Goal: Task Accomplishment & Management: Manage account settings

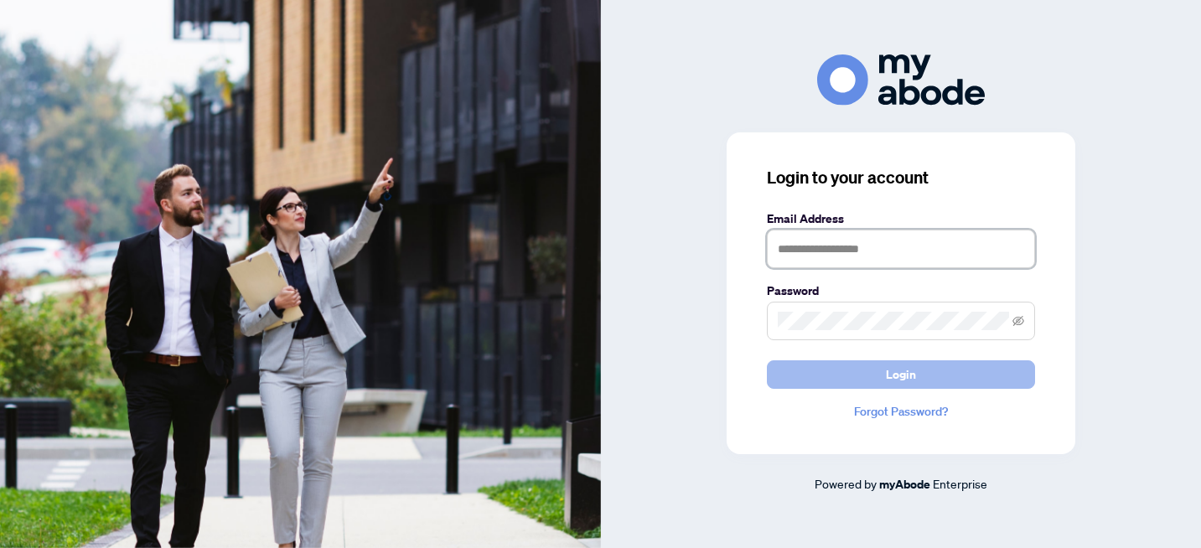
type input "**********"
click at [878, 374] on button "Login" at bounding box center [901, 374] width 268 height 28
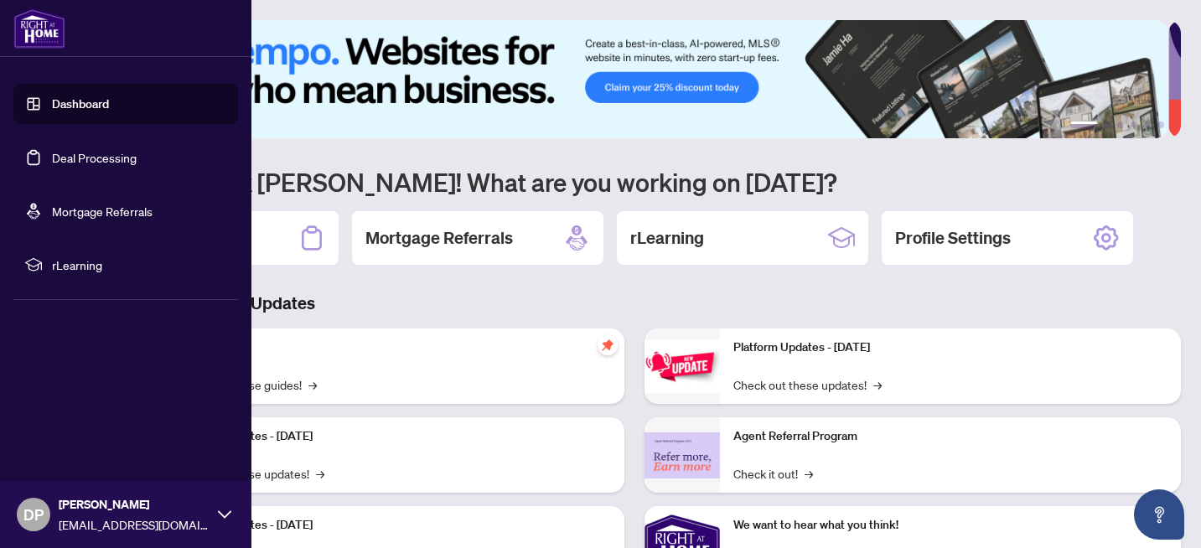
click at [74, 162] on link "Deal Processing" at bounding box center [94, 157] width 85 height 15
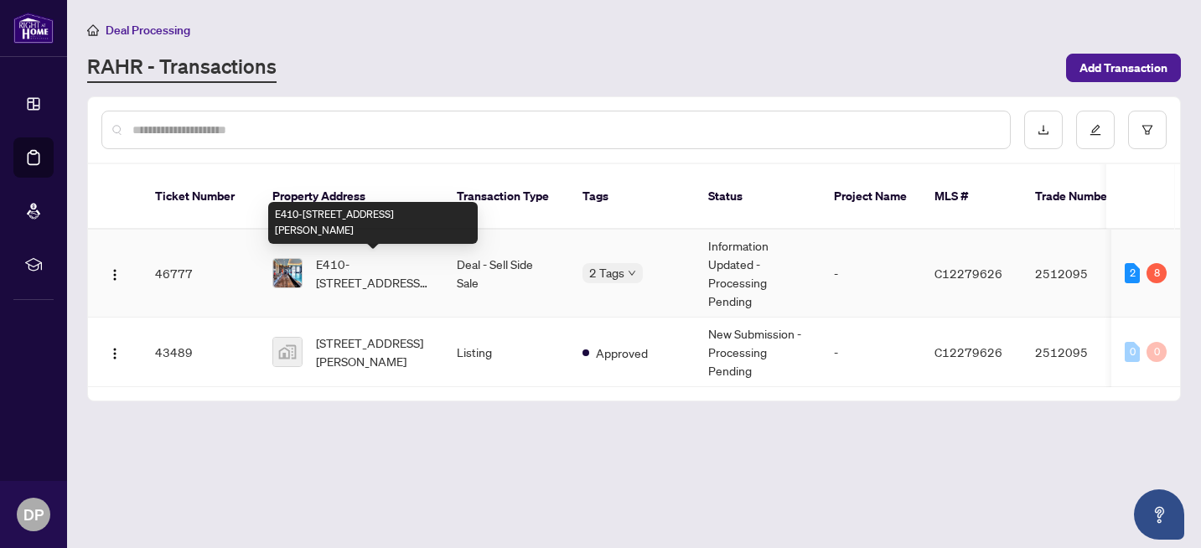
click at [329, 280] on span "E410-[STREET_ADDRESS][PERSON_NAME]" at bounding box center [373, 273] width 114 height 37
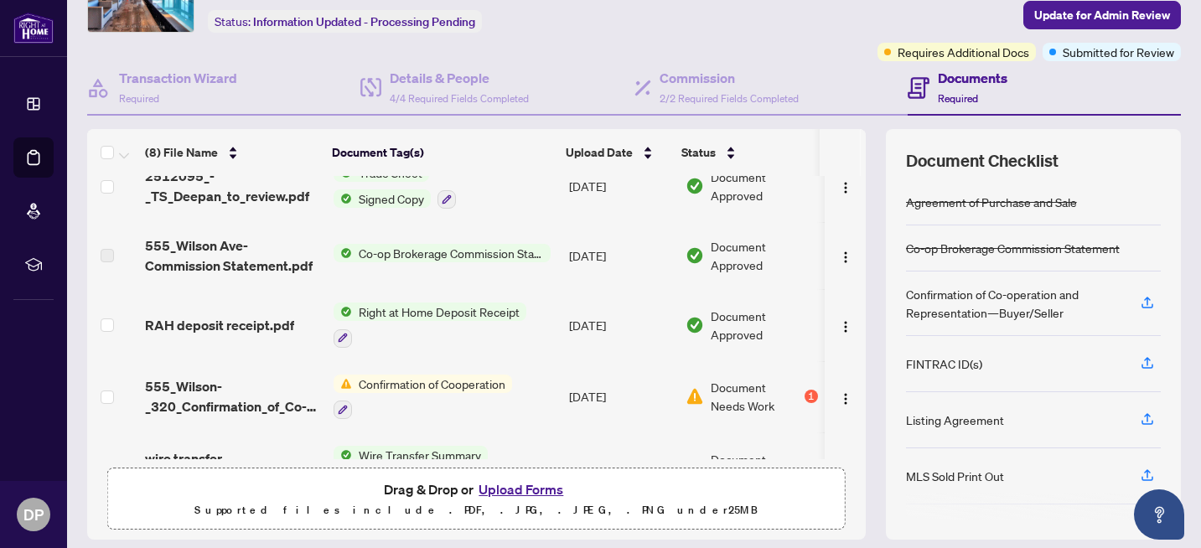
scroll to position [241, 0]
click at [727, 393] on span "Document Needs Work" at bounding box center [756, 396] width 90 height 37
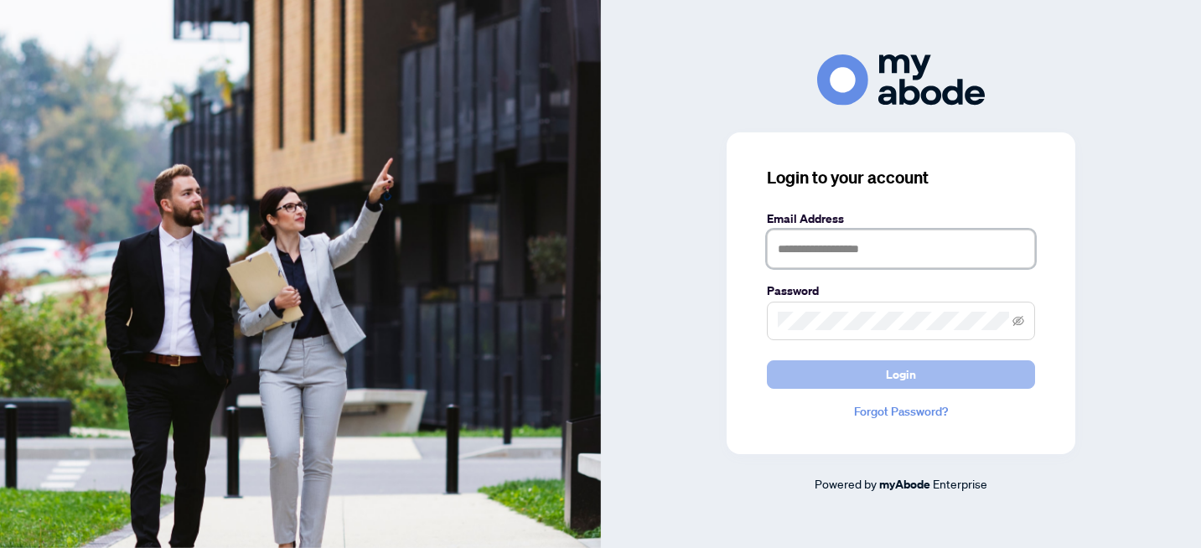
type input "**********"
click at [873, 377] on button "Login" at bounding box center [901, 374] width 268 height 28
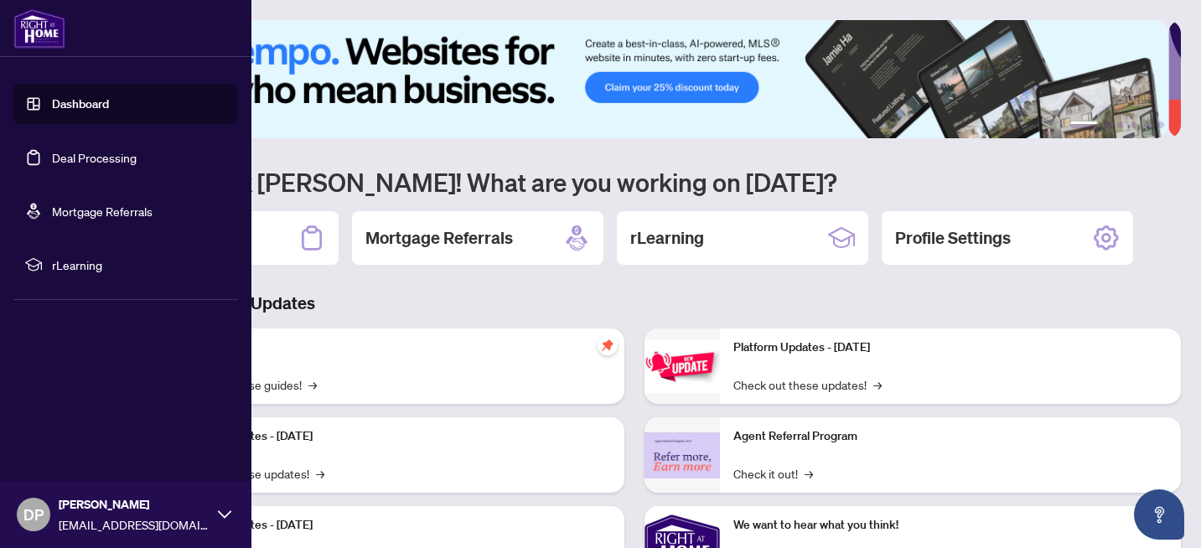
click at [123, 155] on link "Deal Processing" at bounding box center [94, 157] width 85 height 15
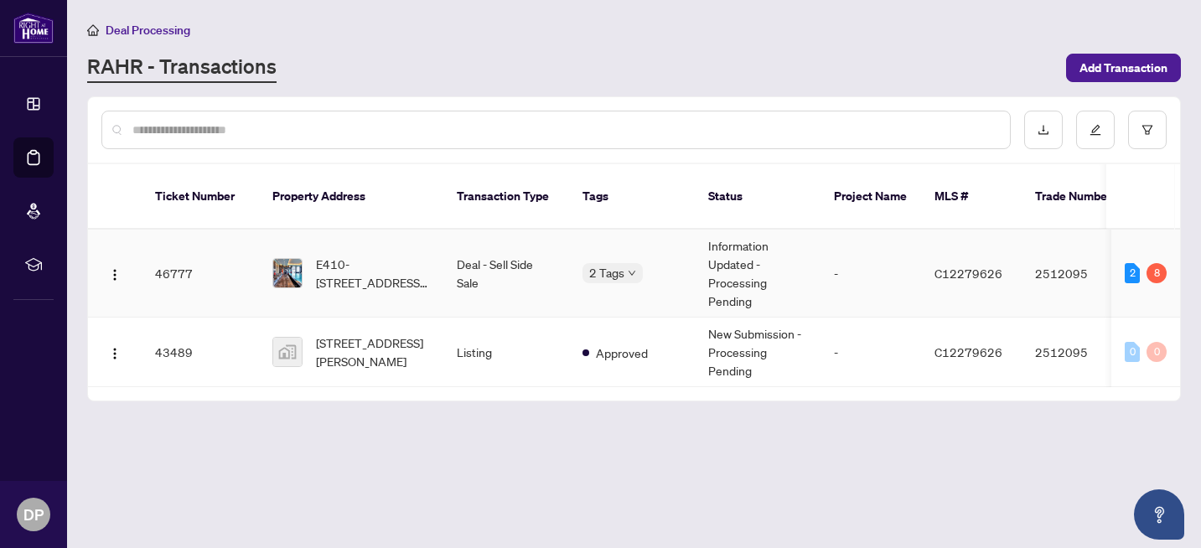
click at [358, 282] on span "E410-555 Wilson Ave, Toronto, Ontario M3H 0C6, Canada" at bounding box center [373, 273] width 114 height 37
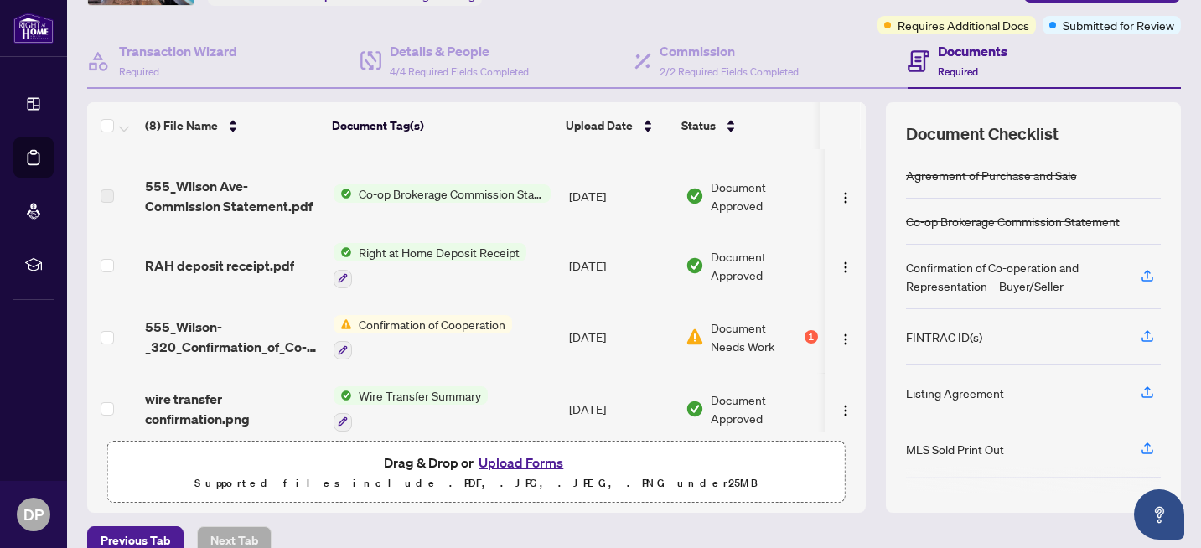
scroll to position [275, 0]
click at [368, 321] on span "Confirmation of Cooperation" at bounding box center [432, 323] width 160 height 18
click at [624, 328] on td "Aug/06/2025" at bounding box center [620, 337] width 116 height 72
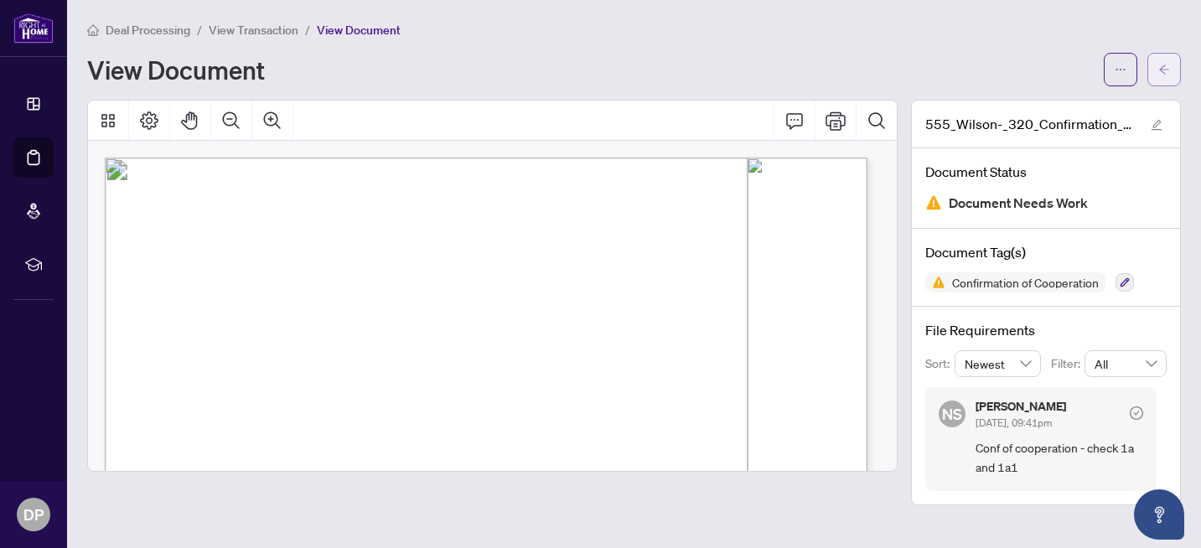
click at [1173, 63] on button "button" at bounding box center [1164, 70] width 34 height 34
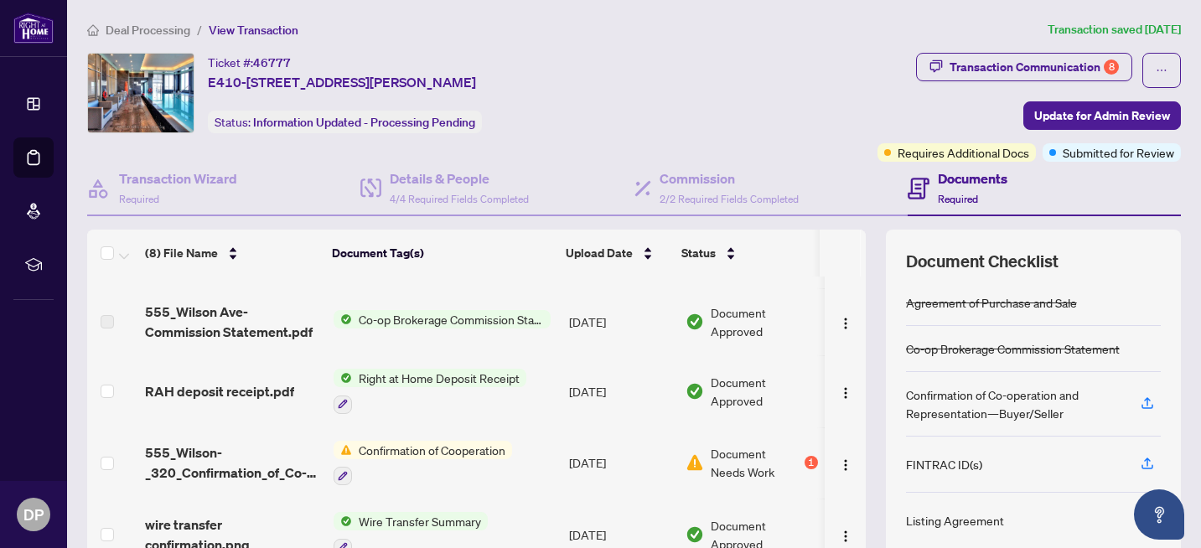
scroll to position [278, 0]
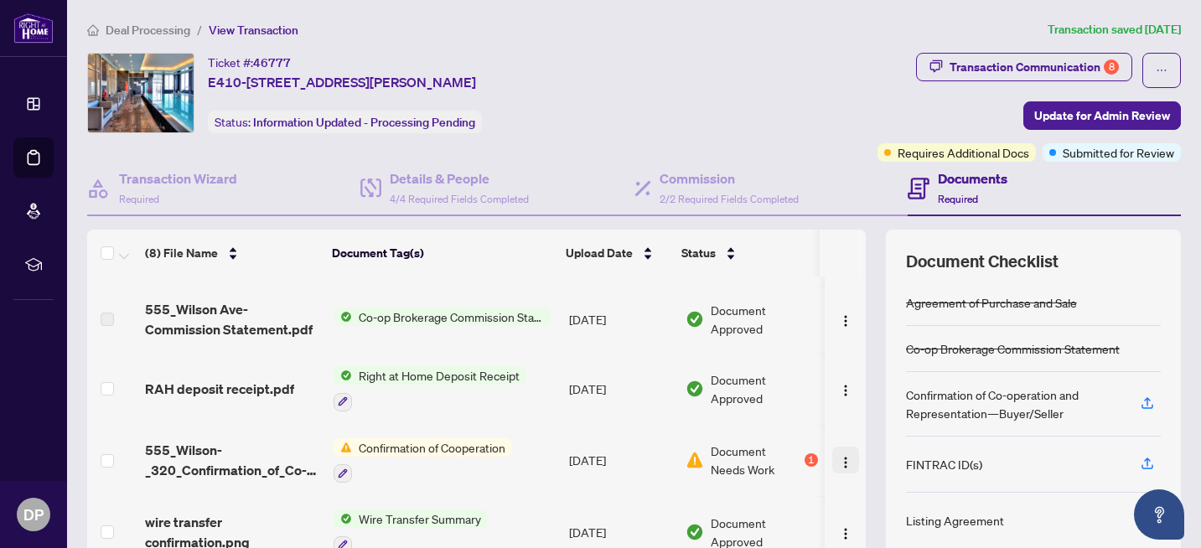
click at [839, 456] on img "button" at bounding box center [845, 462] width 13 height 13
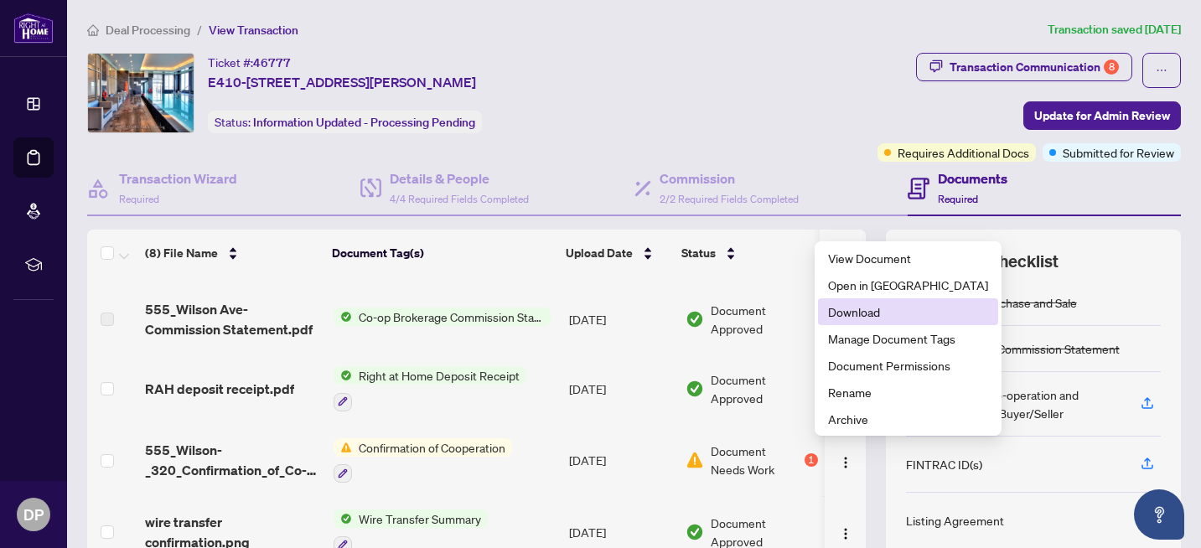
click at [855, 308] on span "Download" at bounding box center [908, 311] width 160 height 18
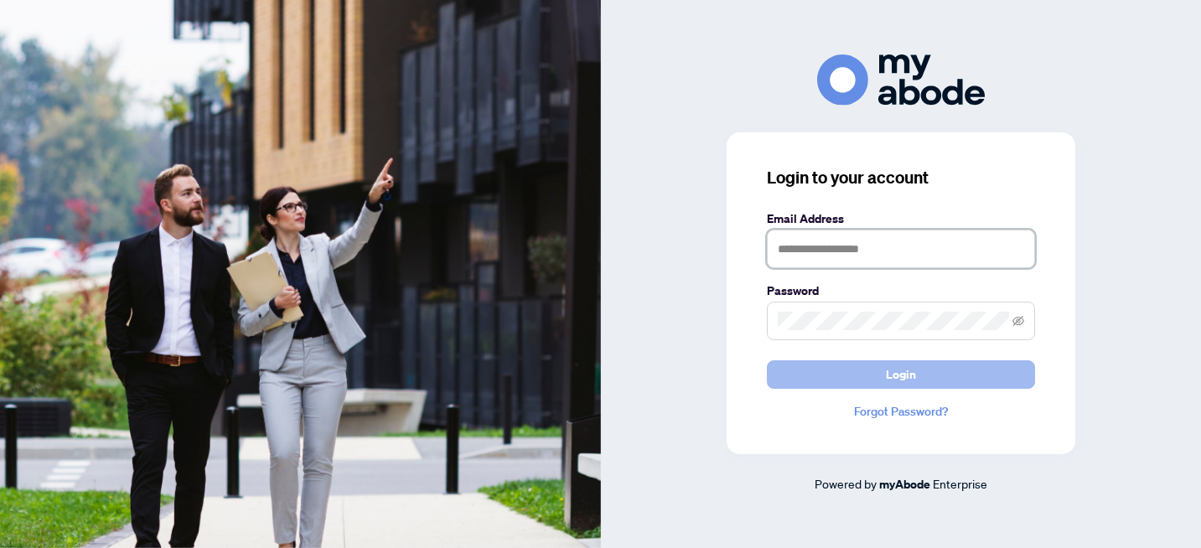
type input "**********"
click at [881, 380] on button "Login" at bounding box center [901, 374] width 268 height 28
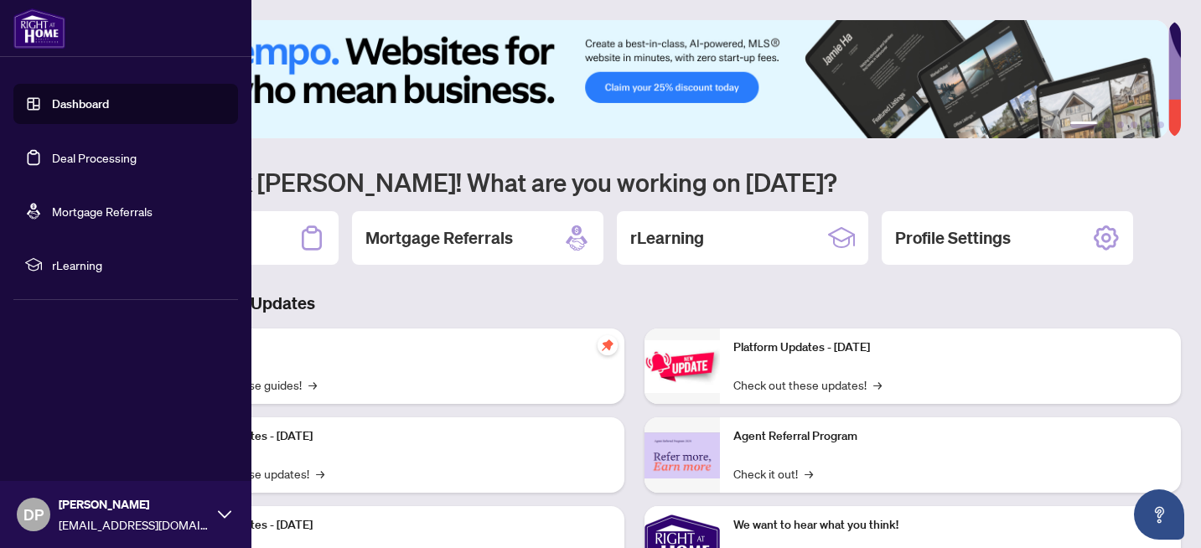
click at [83, 159] on link "Deal Processing" at bounding box center [94, 157] width 85 height 15
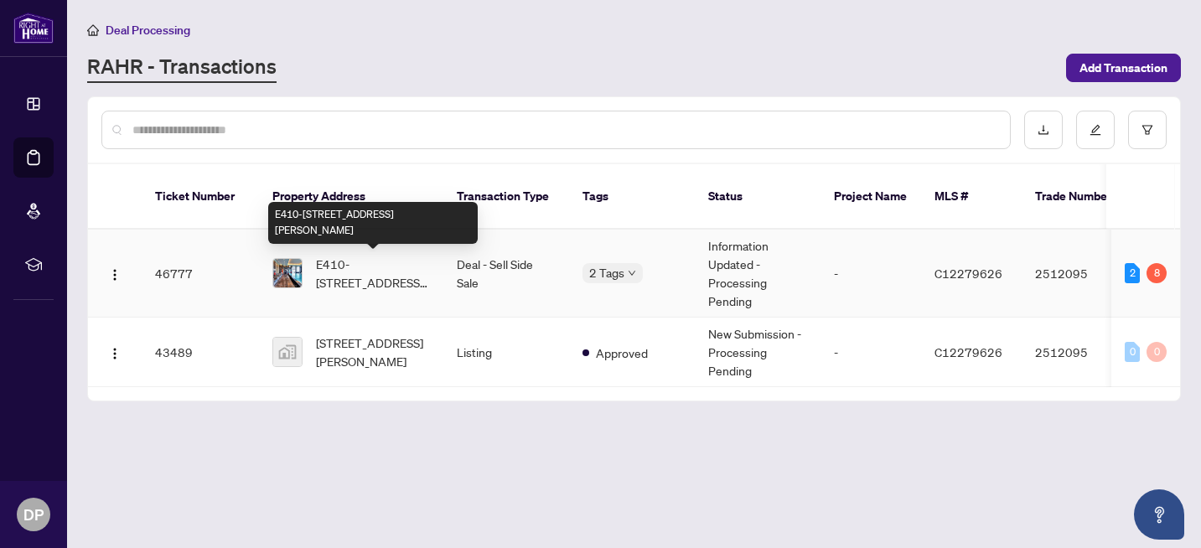
click at [346, 266] on span "E410-555 Wilson Ave, Toronto, Ontario M3H 0C6, Canada" at bounding box center [373, 273] width 114 height 37
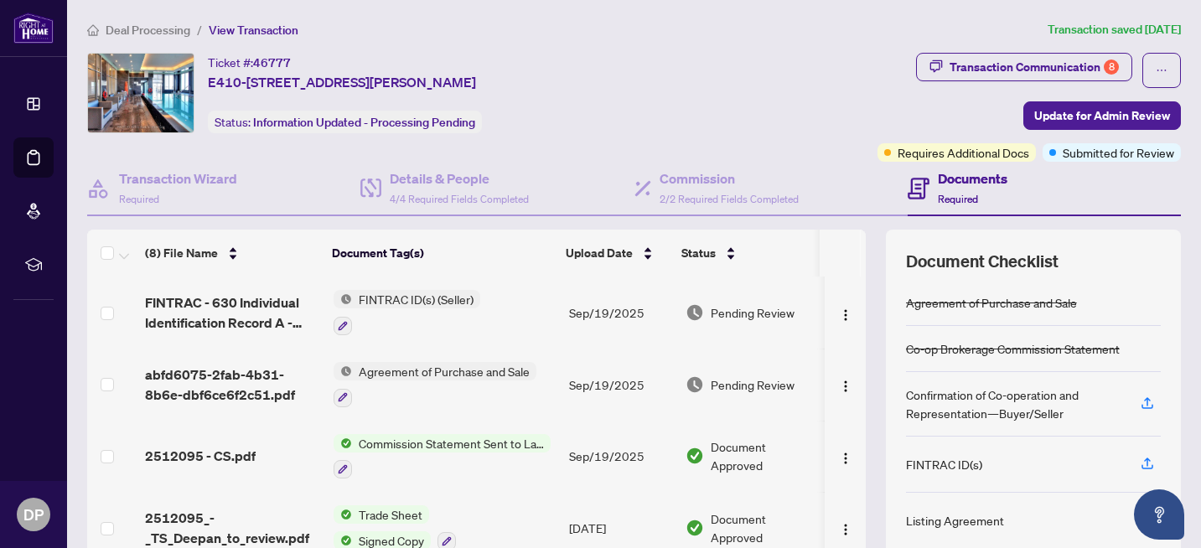
drag, startPoint x: 852, startPoint y: 380, endPoint x: 850, endPoint y: 410, distance: 30.3
click at [850, 410] on div "FINTRAC - 630 Individual Identification Record A - PropTx-OREA_2025-09-19 12_17…" at bounding box center [476, 418] width 778 height 283
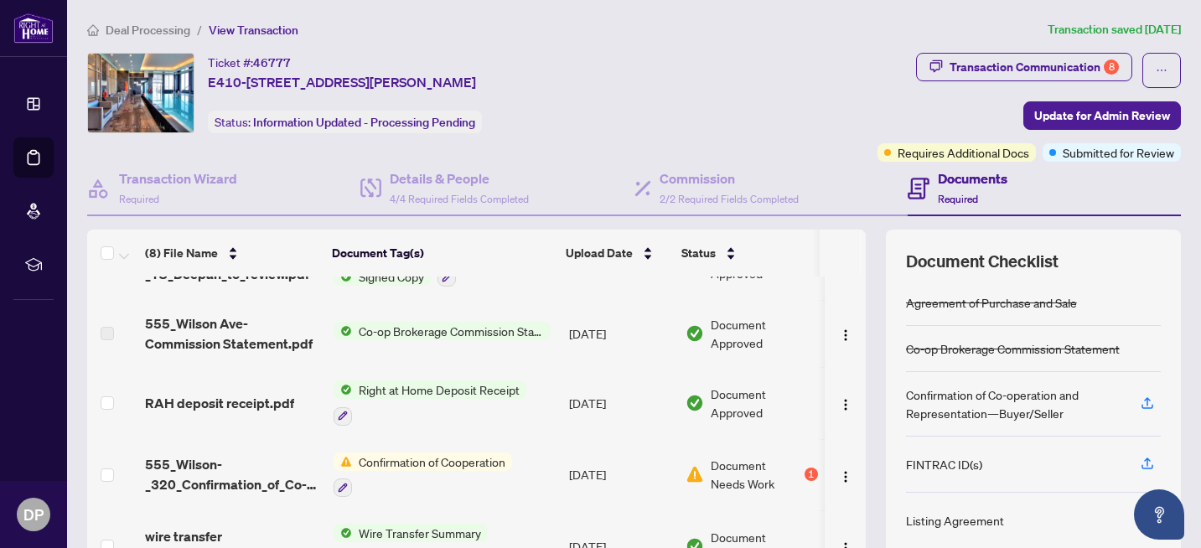
scroll to position [284, 0]
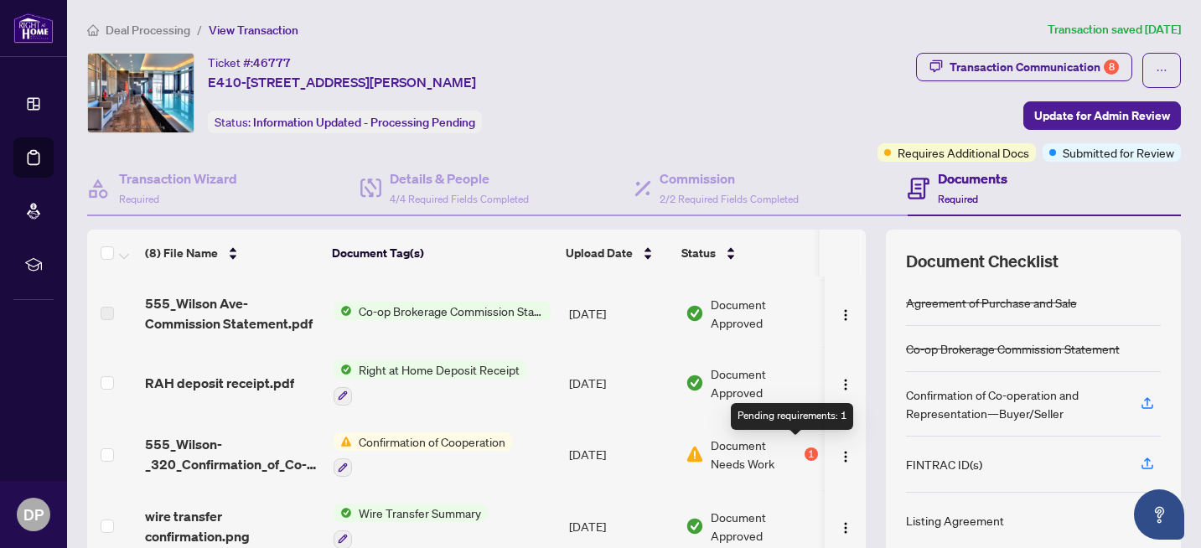
click at [804, 450] on div "1" at bounding box center [810, 453] width 13 height 13
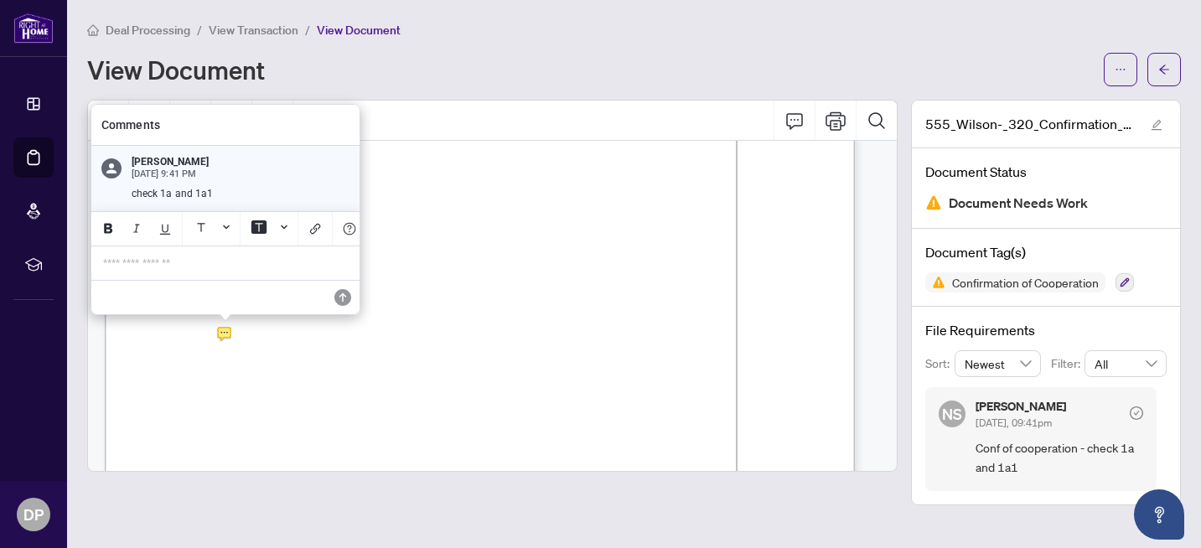
scroll to position [160, 0]
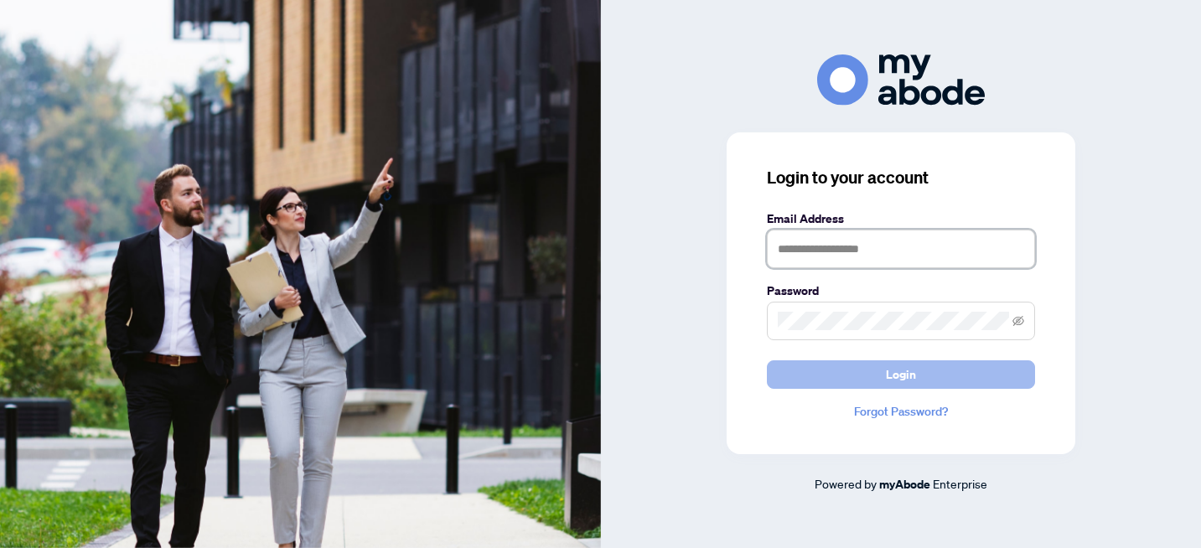
type input "**********"
click at [941, 385] on button "Login" at bounding box center [901, 374] width 268 height 28
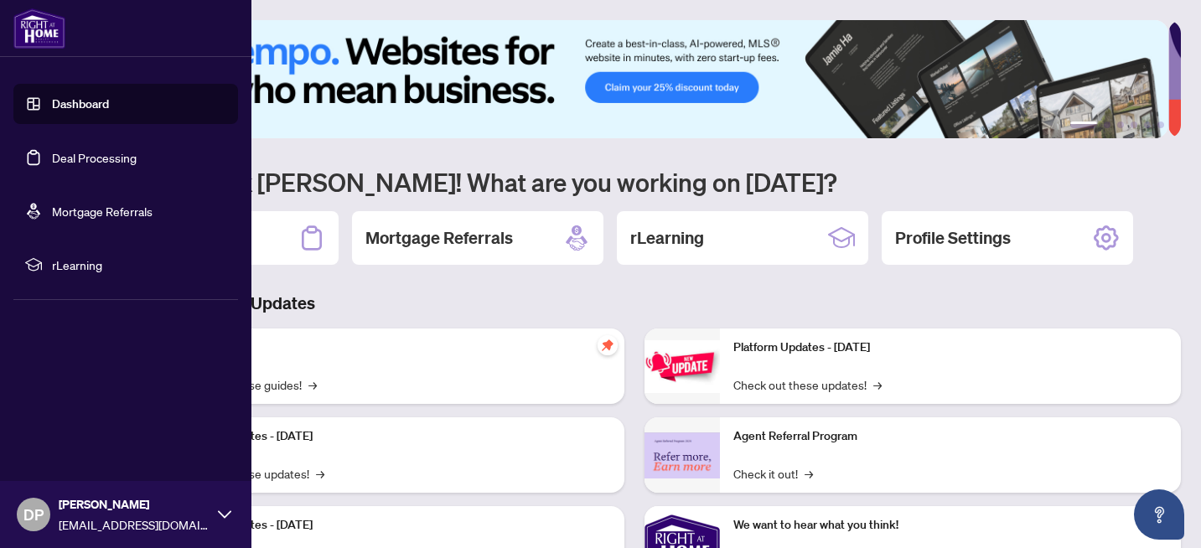
click at [108, 158] on link "Deal Processing" at bounding box center [94, 157] width 85 height 15
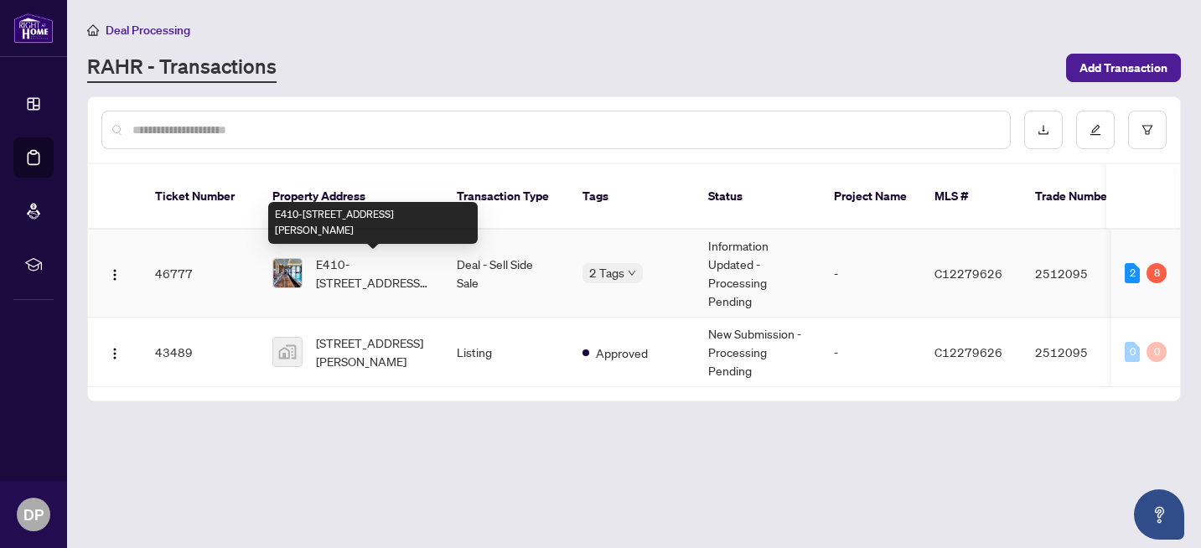
click at [368, 269] on span "E410-[STREET_ADDRESS][PERSON_NAME]" at bounding box center [373, 273] width 114 height 37
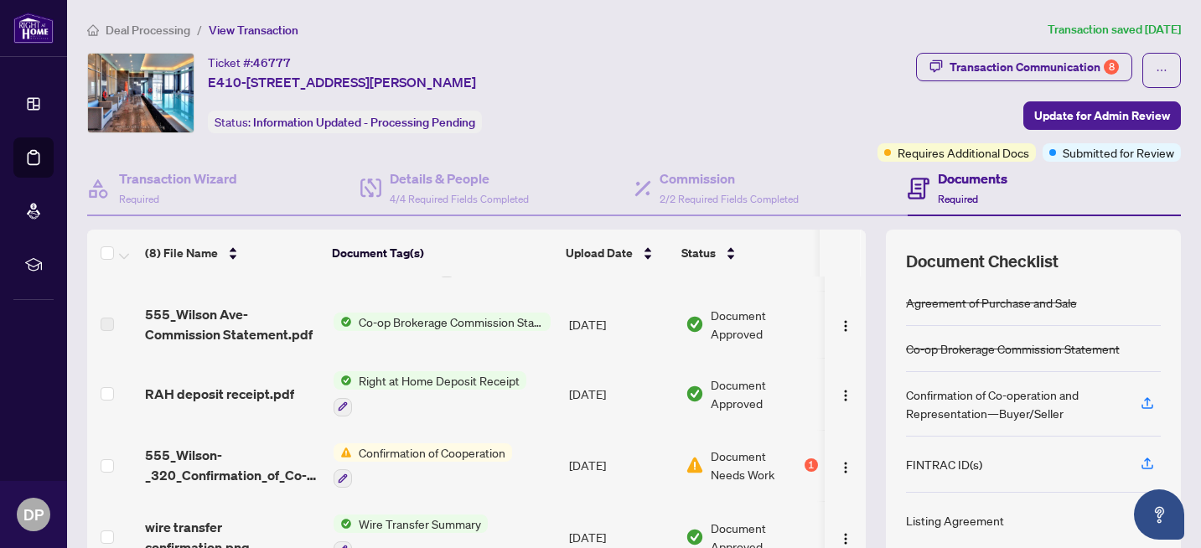
scroll to position [284, 0]
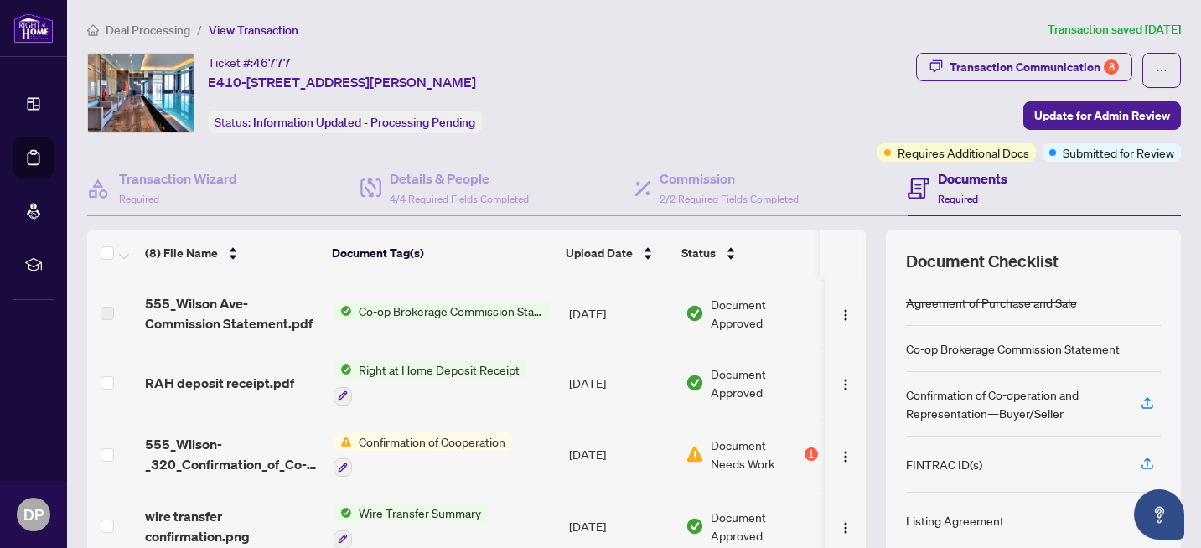
drag, startPoint x: 673, startPoint y: 435, endPoint x: 684, endPoint y: 440, distance: 12.0
click at [685, 440] on div "Document Needs Work 1" at bounding box center [751, 454] width 132 height 37
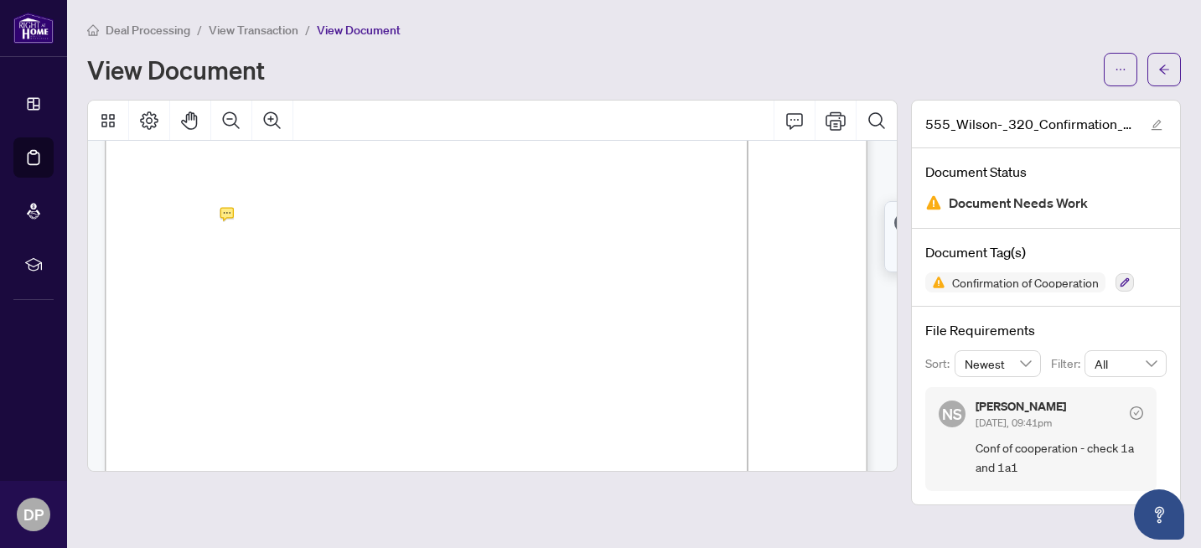
scroll to position [293, 0]
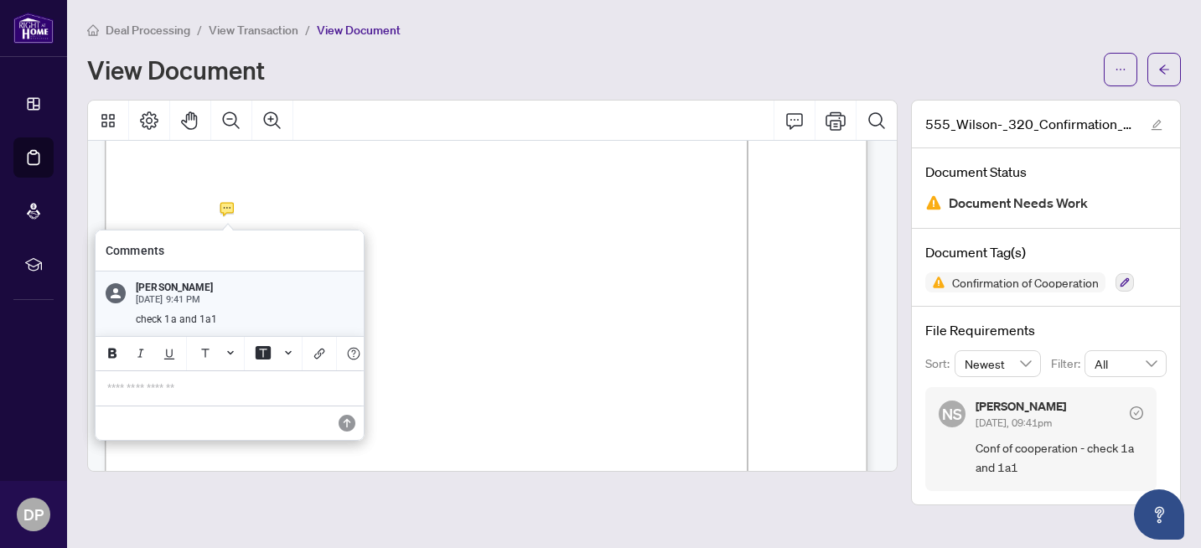
click at [117, 396] on p "**********" at bounding box center [229, 388] width 245 height 14
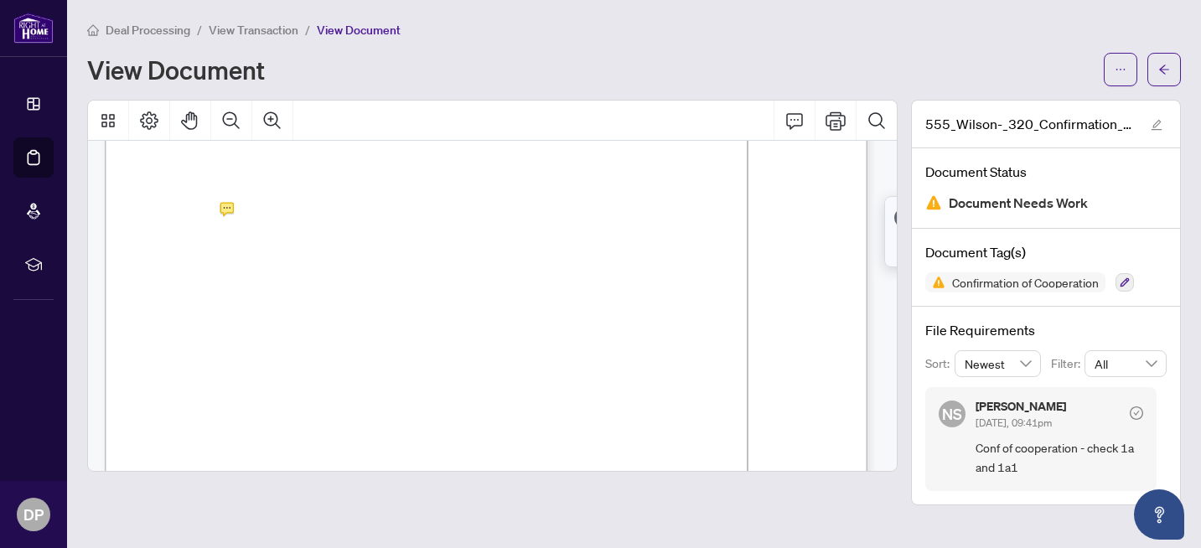
scroll to position [0, 0]
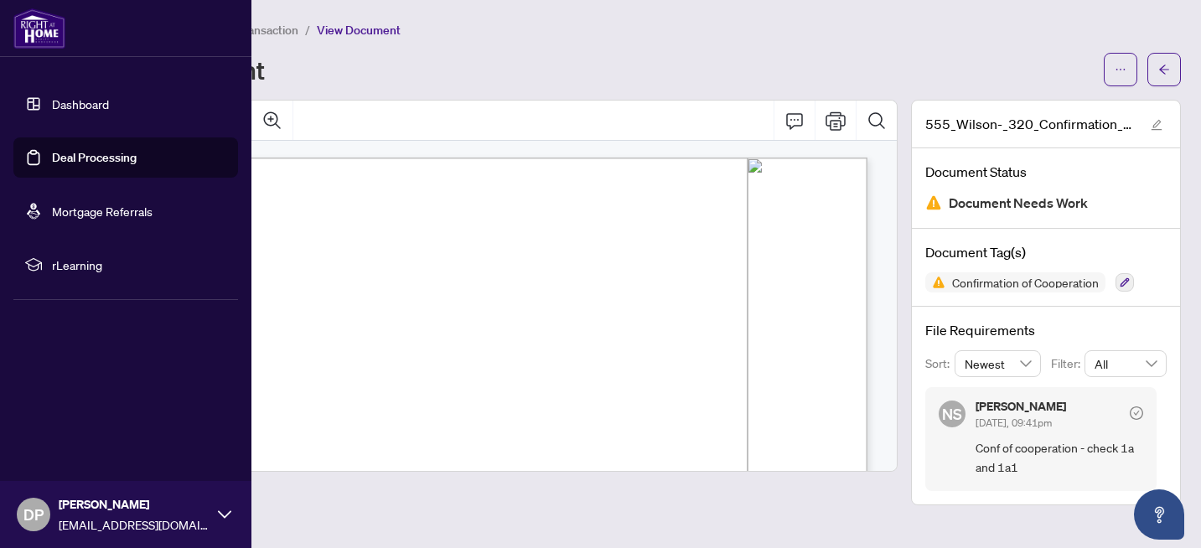
click at [101, 156] on link "Deal Processing" at bounding box center [94, 157] width 85 height 15
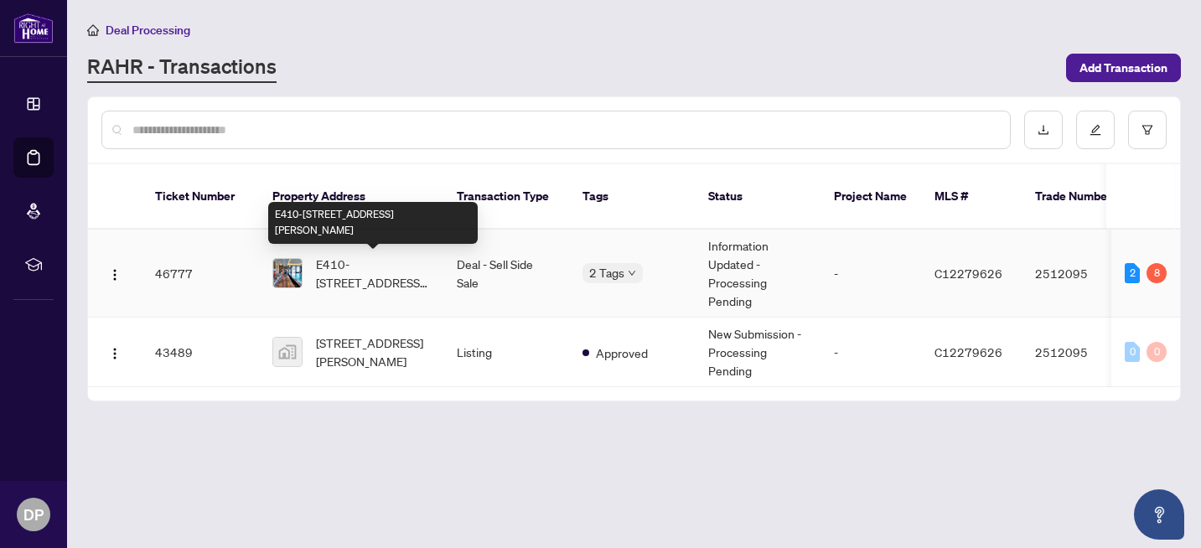
click at [369, 272] on span "E410-[STREET_ADDRESS][PERSON_NAME]" at bounding box center [373, 273] width 114 height 37
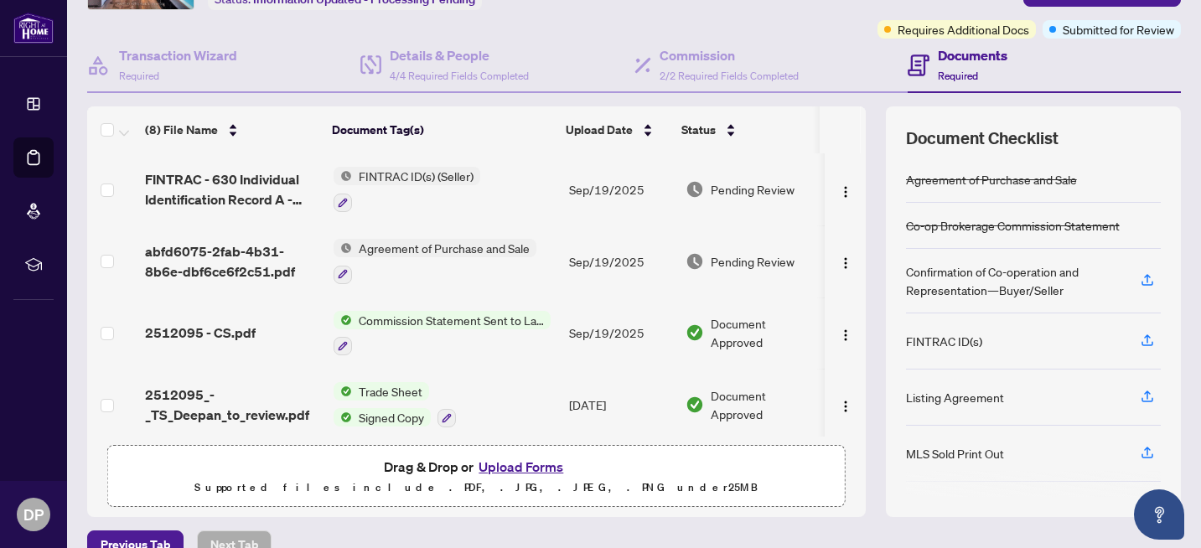
scroll to position [153, 0]
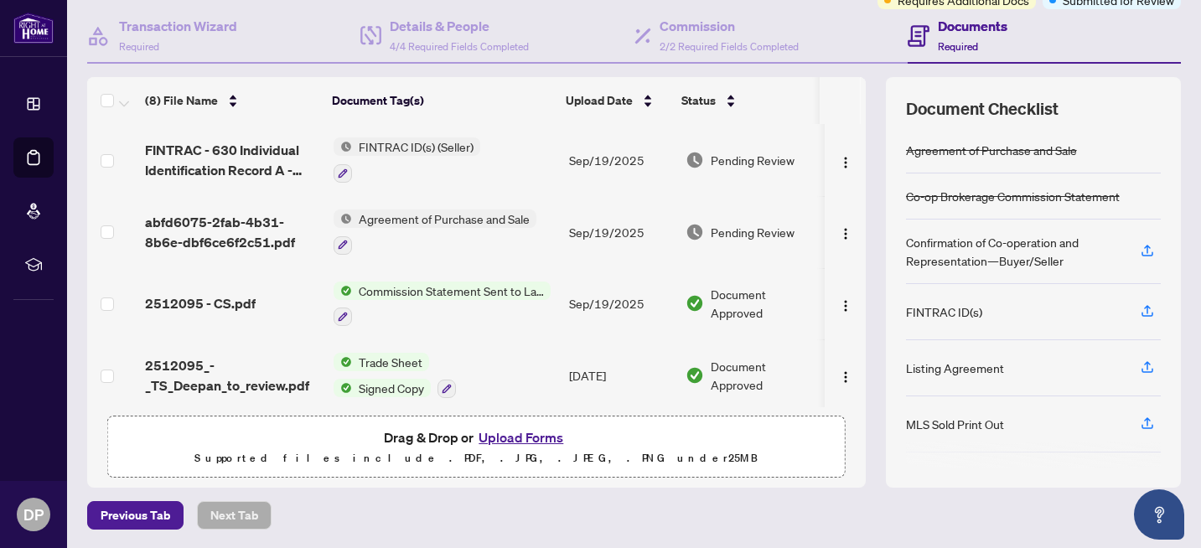
click at [538, 439] on button "Upload Forms" at bounding box center [520, 438] width 95 height 22
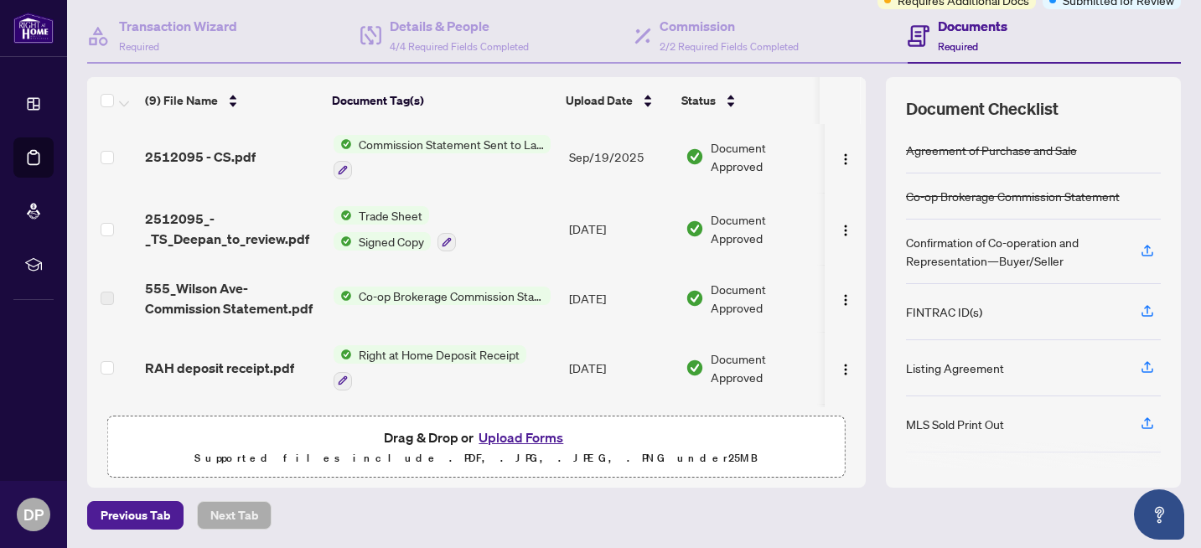
scroll to position [0, 0]
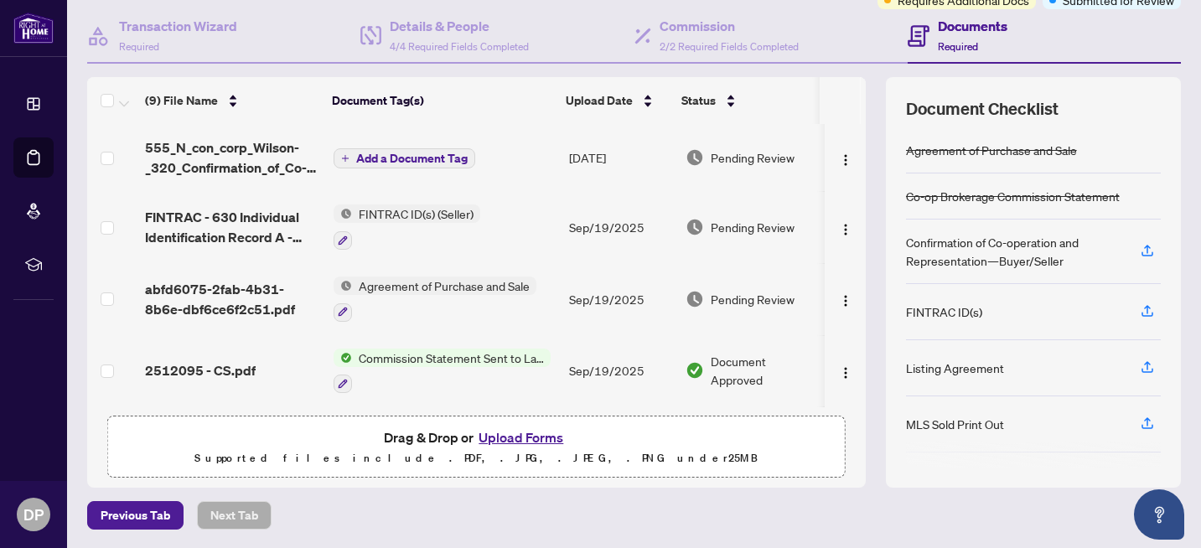
click at [372, 155] on span "Add a Document Tag" at bounding box center [411, 159] width 111 height 12
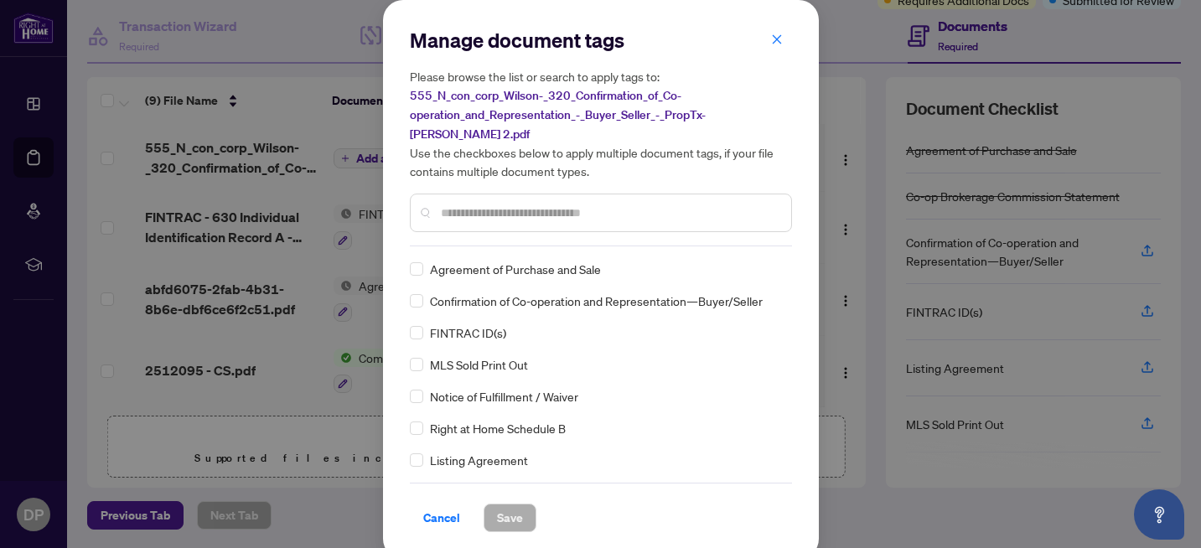
click at [458, 213] on input "text" at bounding box center [609, 213] width 337 height 18
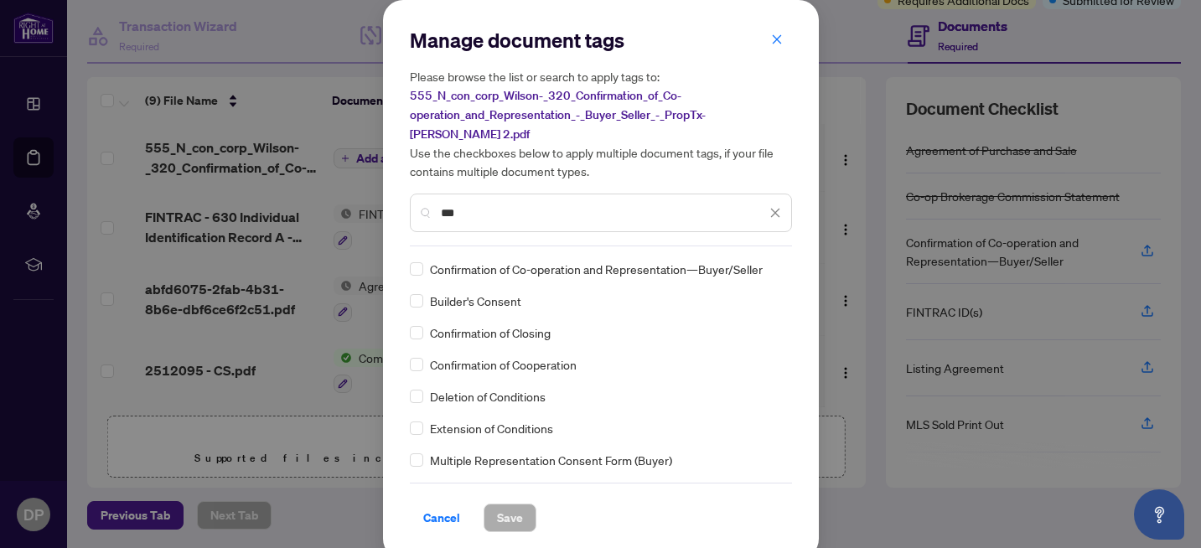
type input "***"
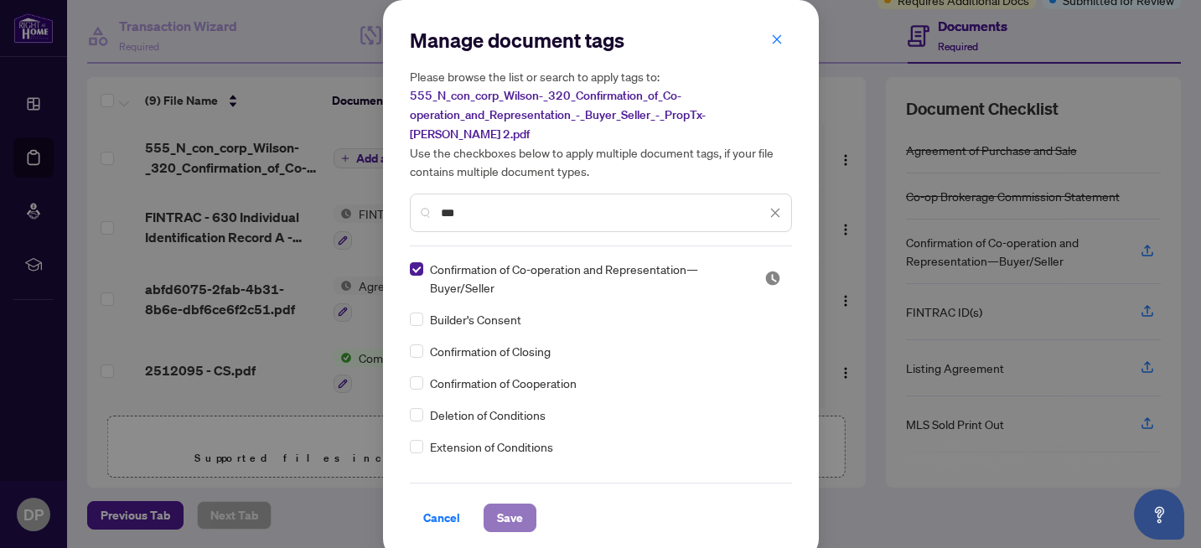
click at [508, 519] on span "Save" at bounding box center [510, 517] width 26 height 27
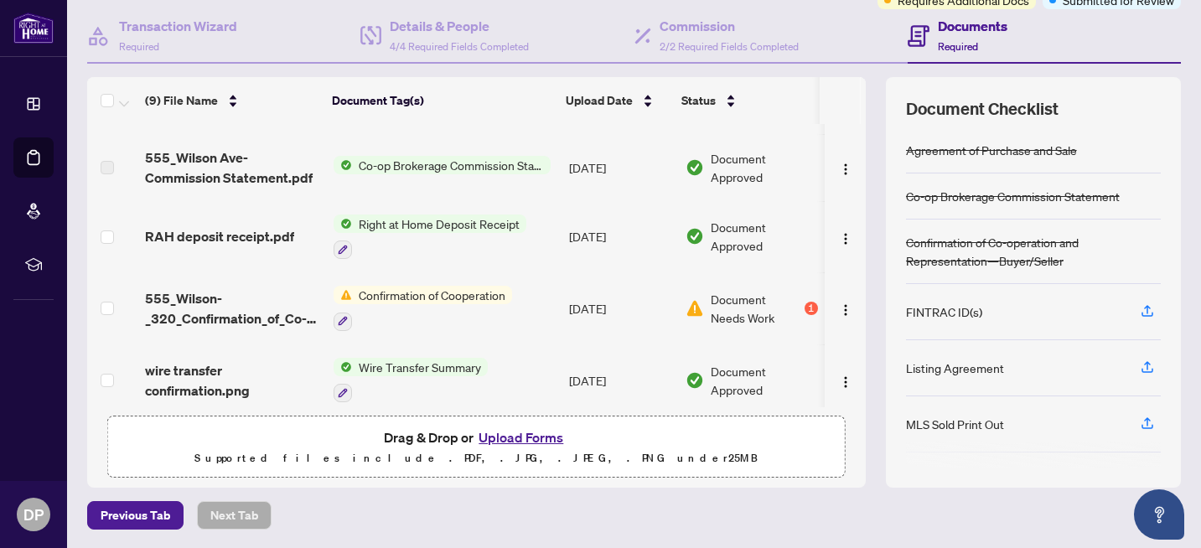
scroll to position [355, 0]
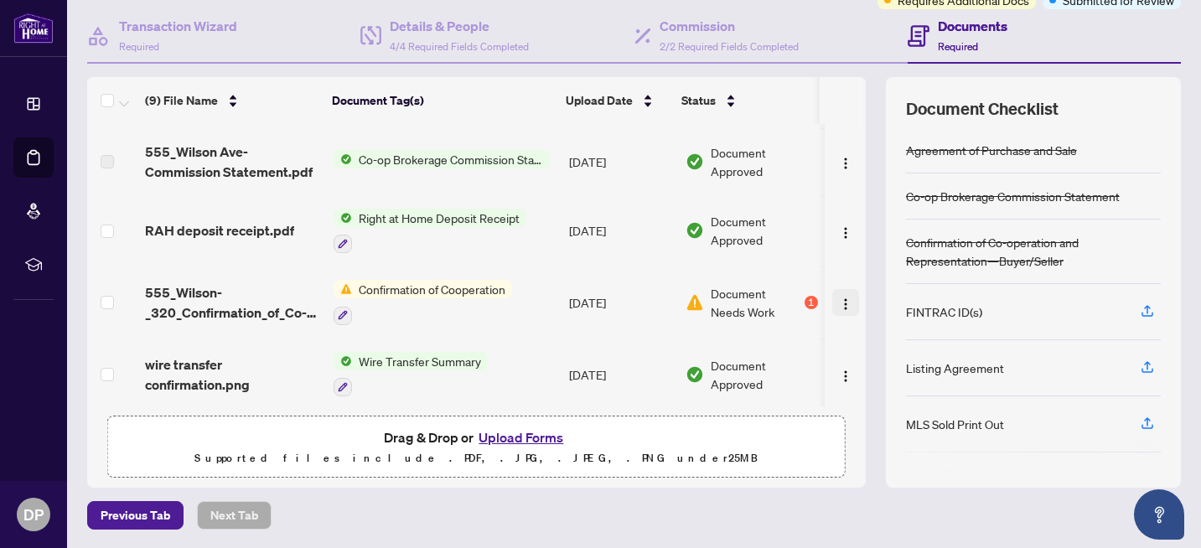
click at [839, 297] on img "button" at bounding box center [845, 303] width 13 height 13
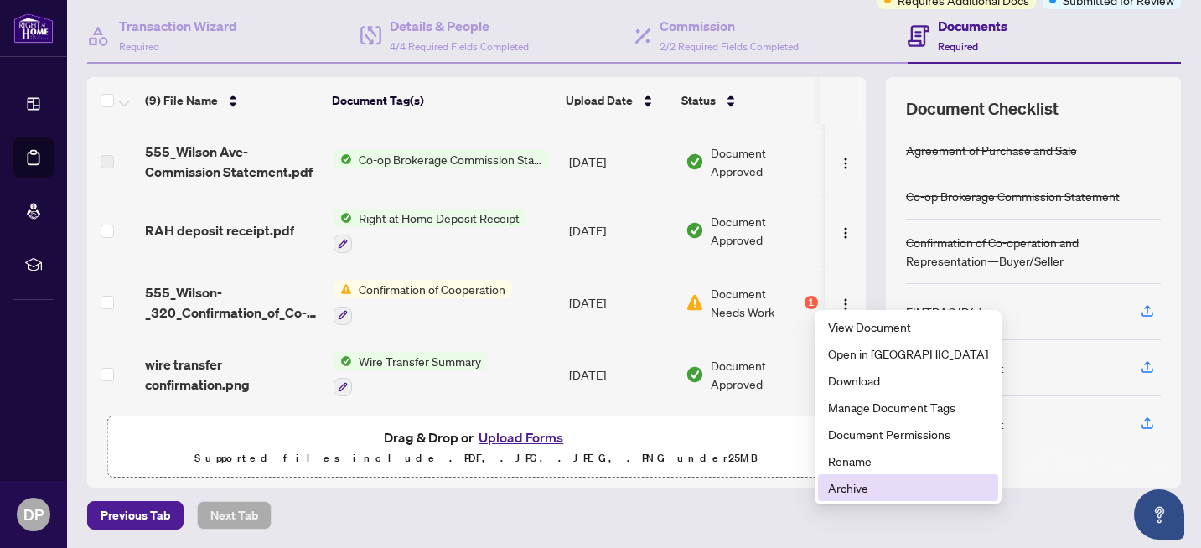
click at [845, 489] on span "Archive" at bounding box center [908, 487] width 160 height 18
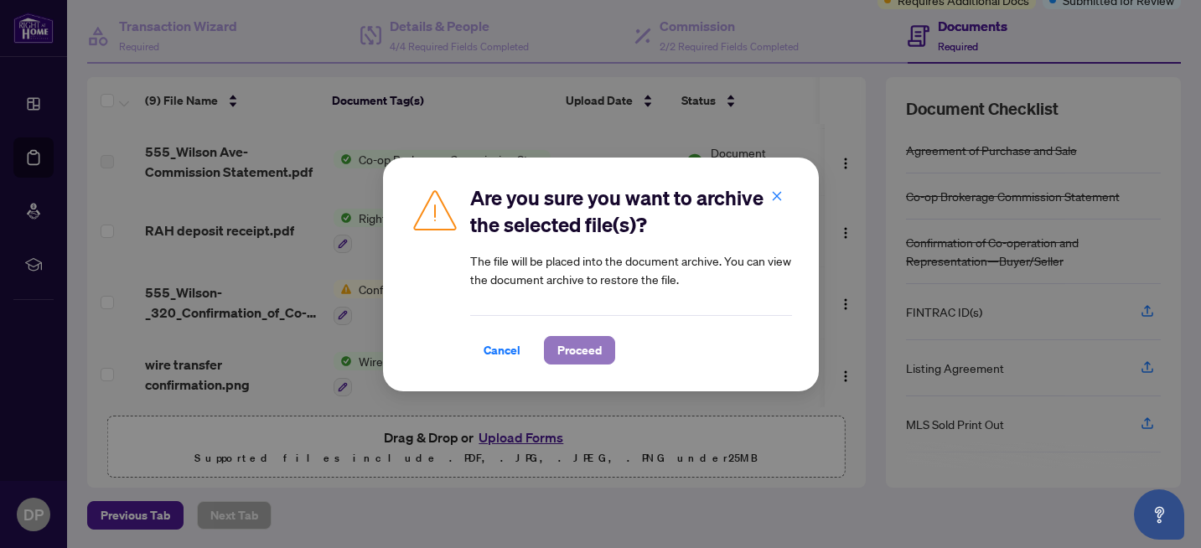
click at [580, 348] on span "Proceed" at bounding box center [579, 350] width 44 height 27
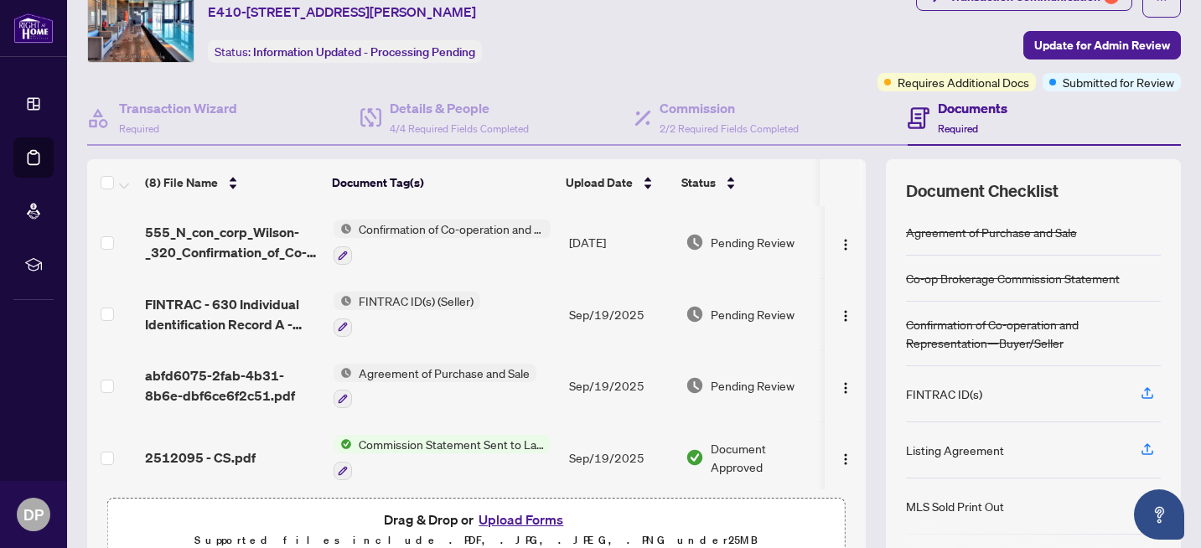
scroll to position [0, 0]
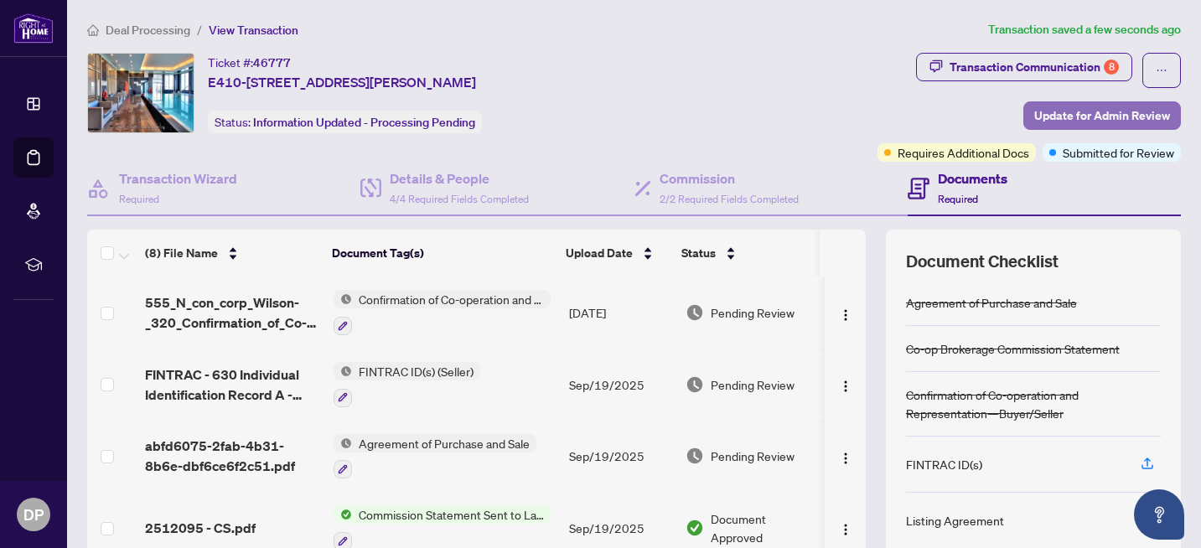
click at [1102, 115] on span "Update for Admin Review" at bounding box center [1102, 115] width 136 height 27
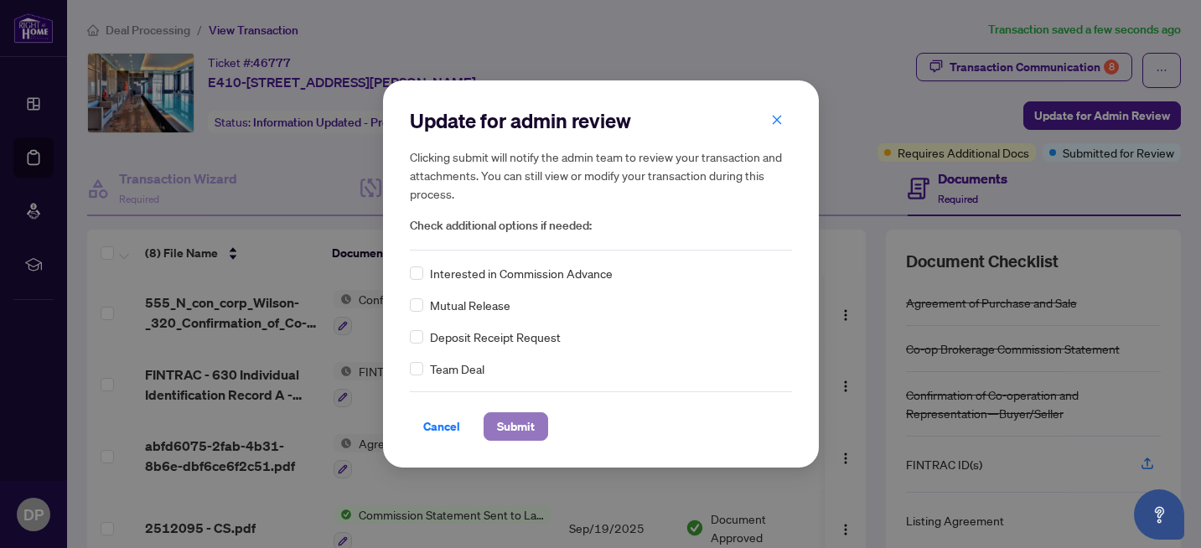
click at [506, 428] on span "Submit" at bounding box center [516, 426] width 38 height 27
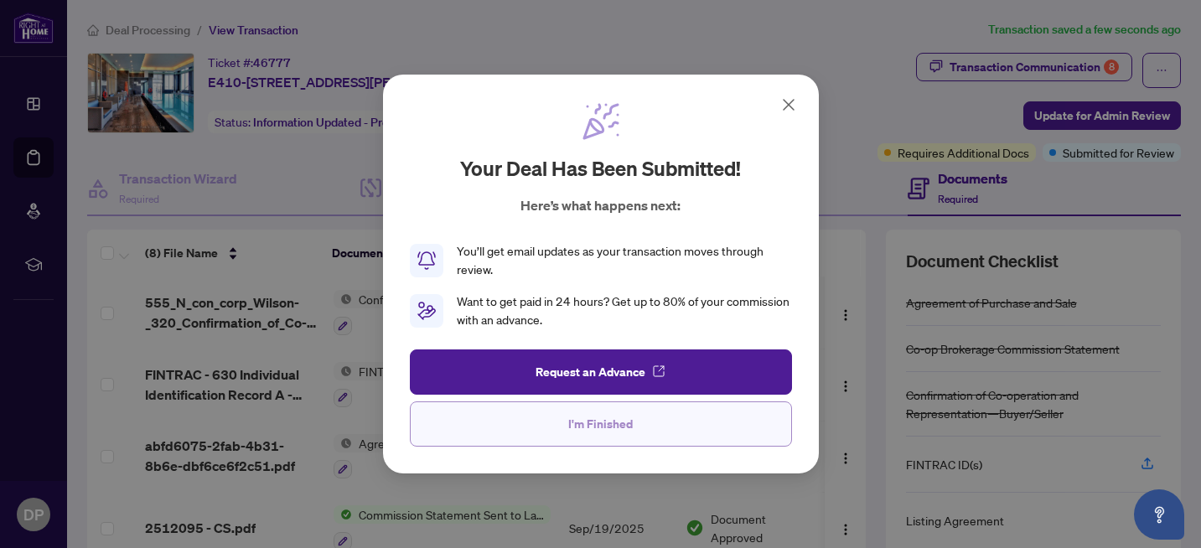
click at [602, 427] on span "I'm Finished" at bounding box center [600, 424] width 65 height 27
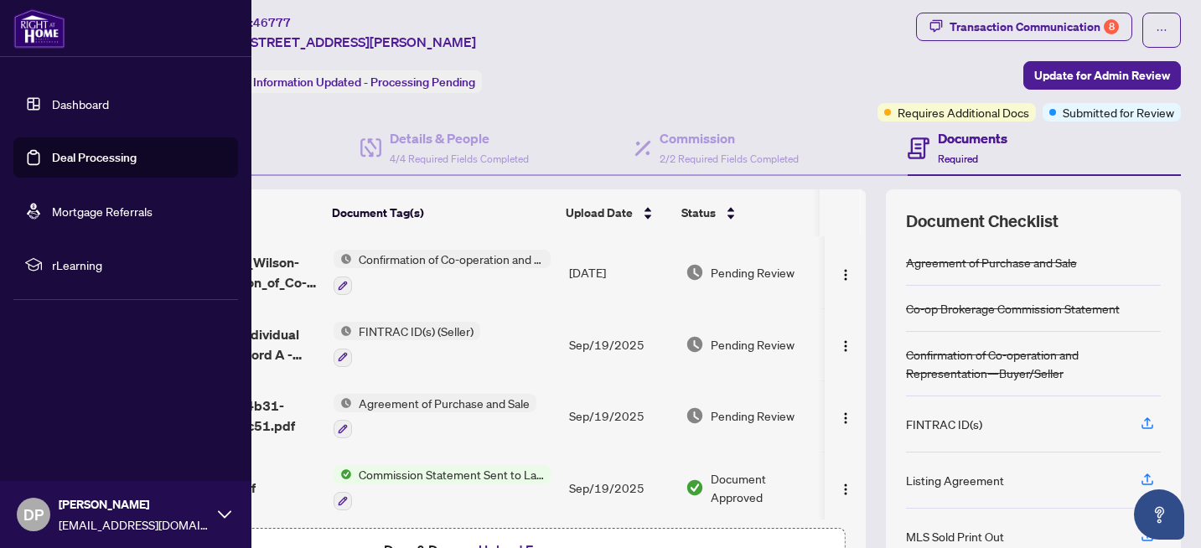
click at [73, 161] on link "Deal Processing" at bounding box center [94, 157] width 85 height 15
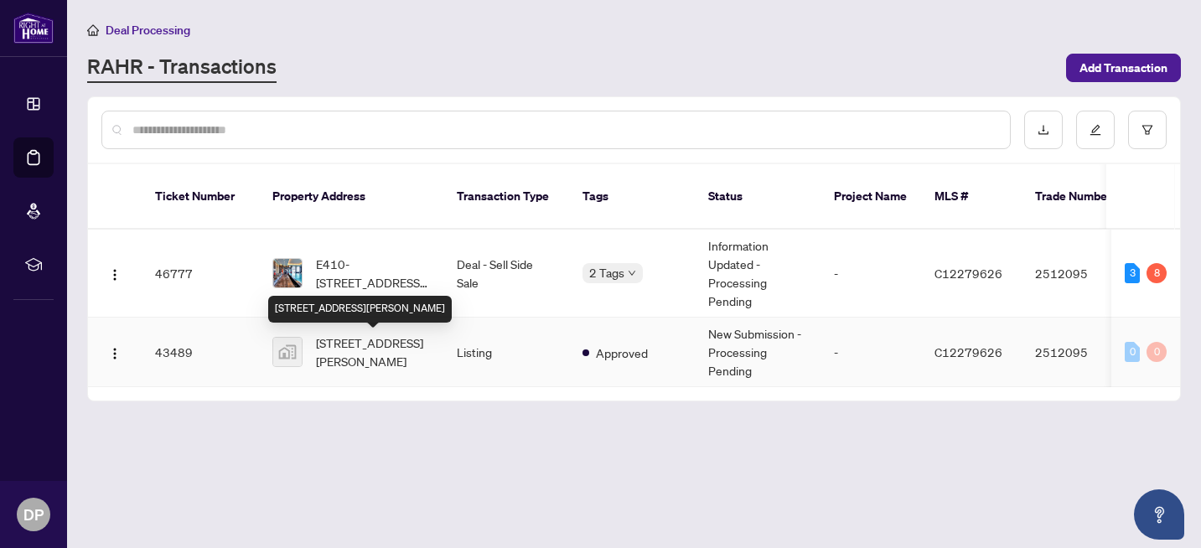
click at [386, 363] on span "[STREET_ADDRESS][PERSON_NAME]" at bounding box center [373, 351] width 114 height 37
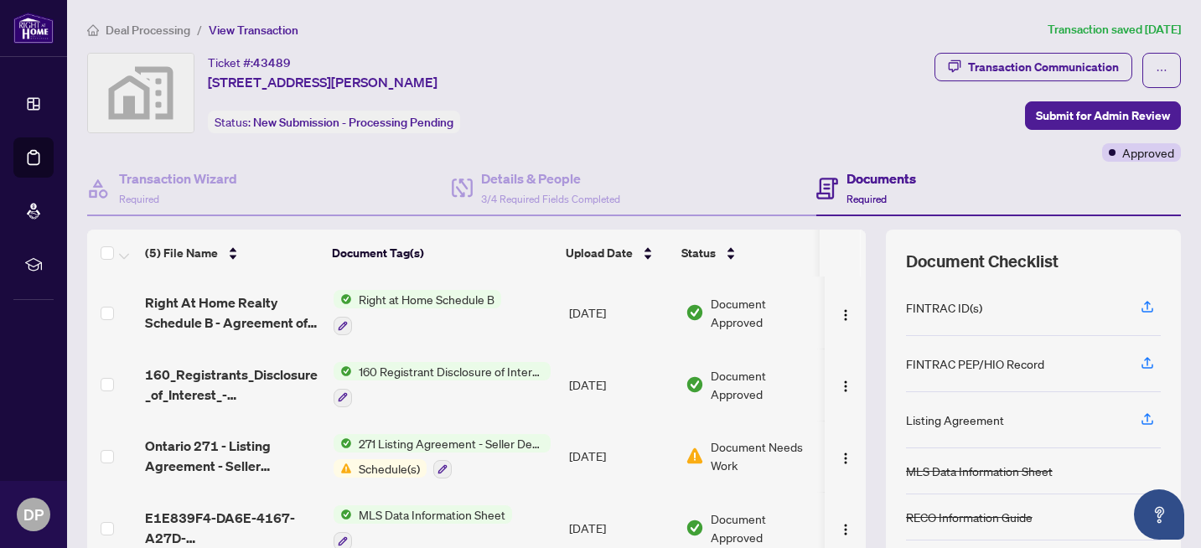
click at [489, 440] on span "271 Listing Agreement - Seller Designated Representation Agreement Authority to…" at bounding box center [451, 443] width 199 height 18
click at [1015, 71] on div "Transaction Communication" at bounding box center [1043, 67] width 151 height 27
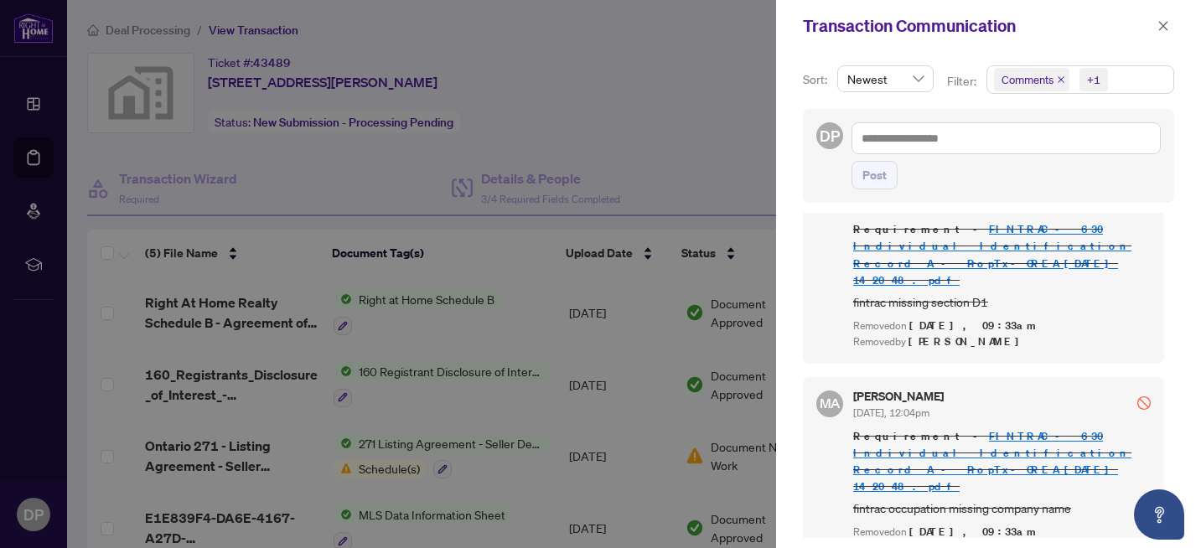
scroll to position [54, 0]
click at [1161, 30] on icon "close" at bounding box center [1163, 26] width 12 height 12
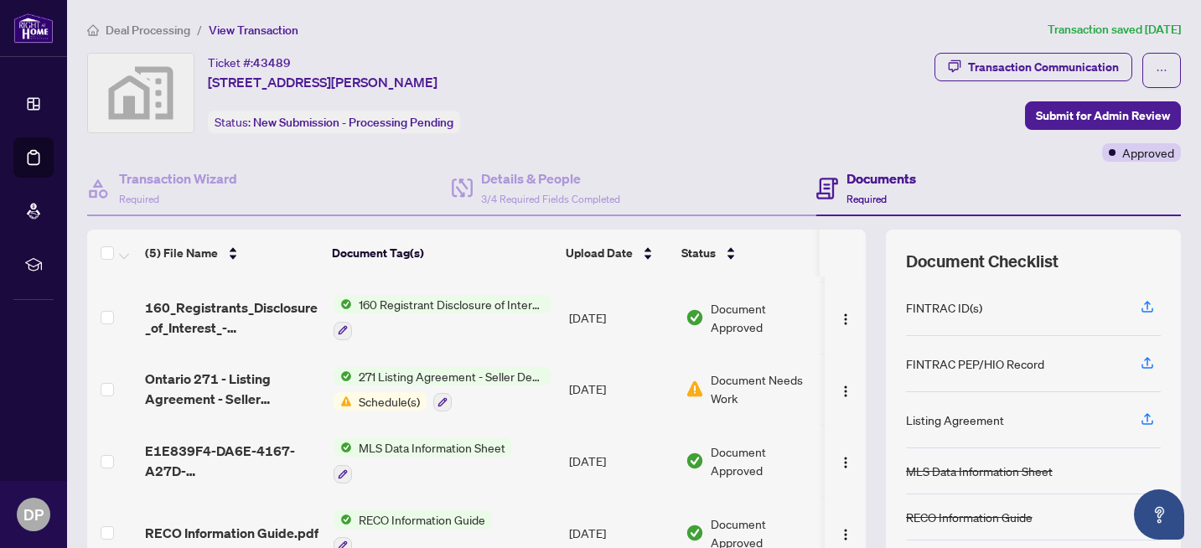
scroll to position [76, 0]
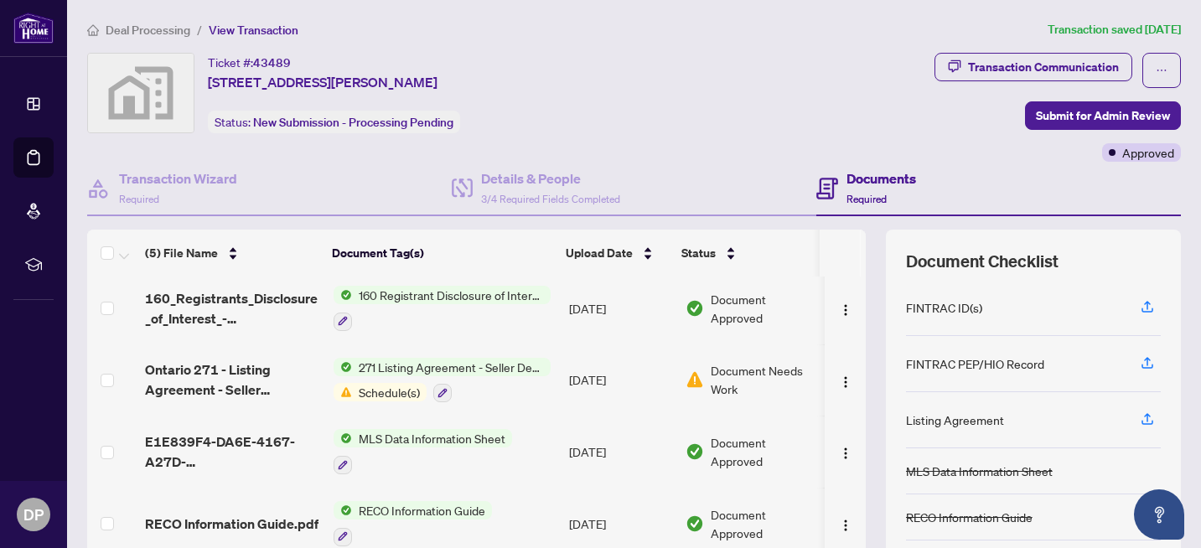
click at [377, 385] on span "Schedule(s)" at bounding box center [389, 392] width 75 height 18
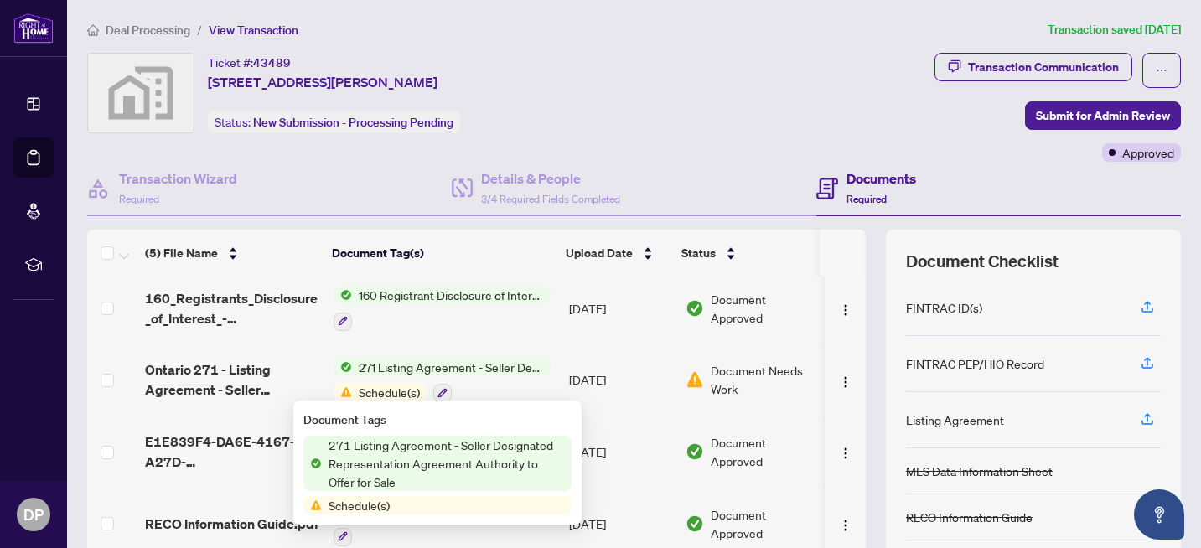
click at [405, 510] on span "Schedule(s)" at bounding box center [437, 505] width 268 height 18
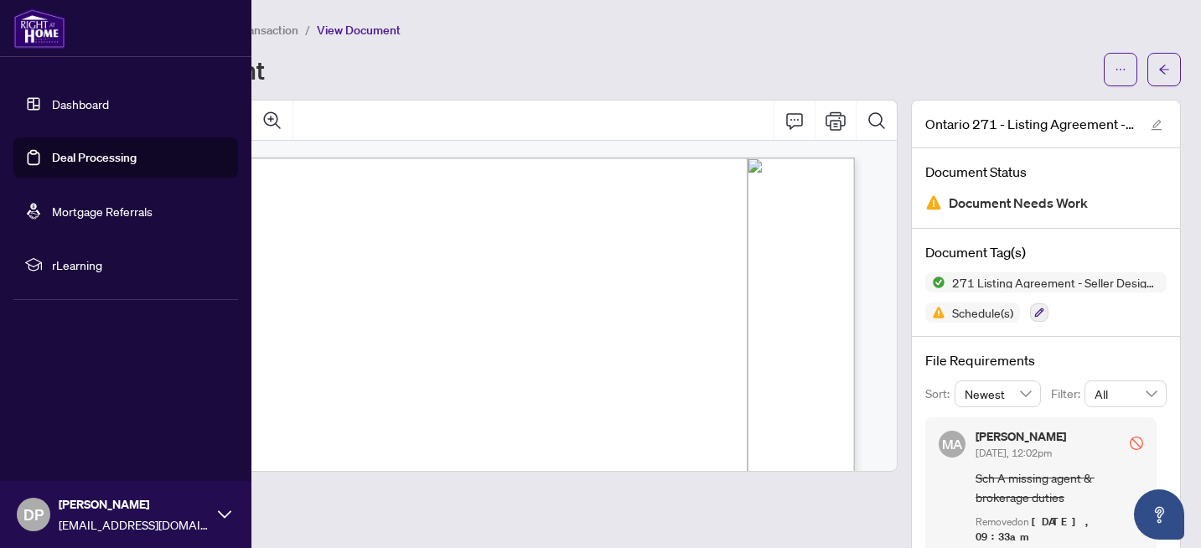
click at [52, 153] on link "Deal Processing" at bounding box center [94, 157] width 85 height 15
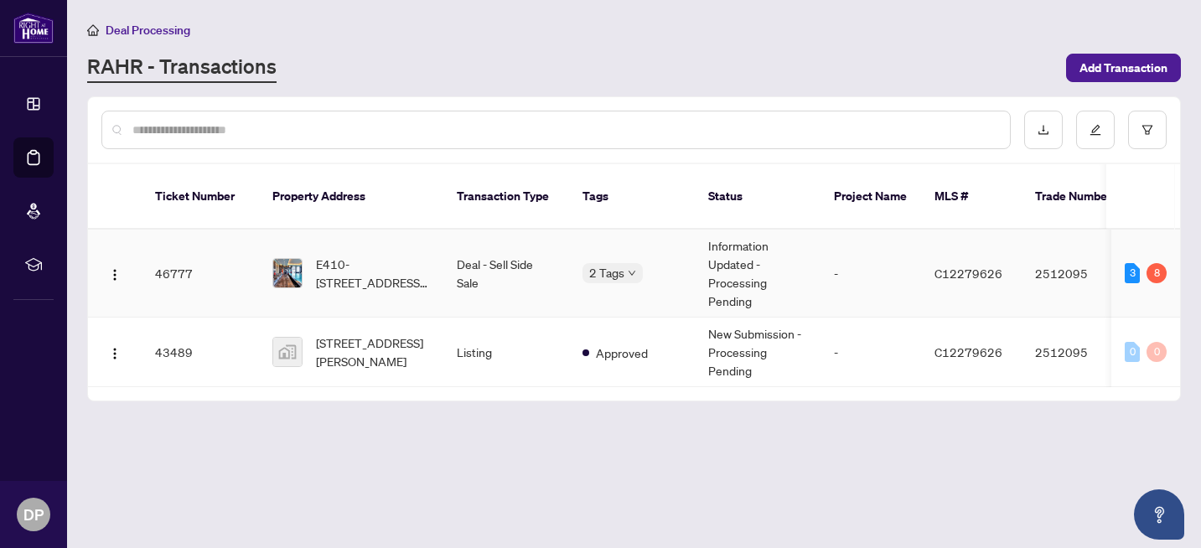
click at [964, 270] on span "C12279626" at bounding box center [968, 273] width 68 height 15
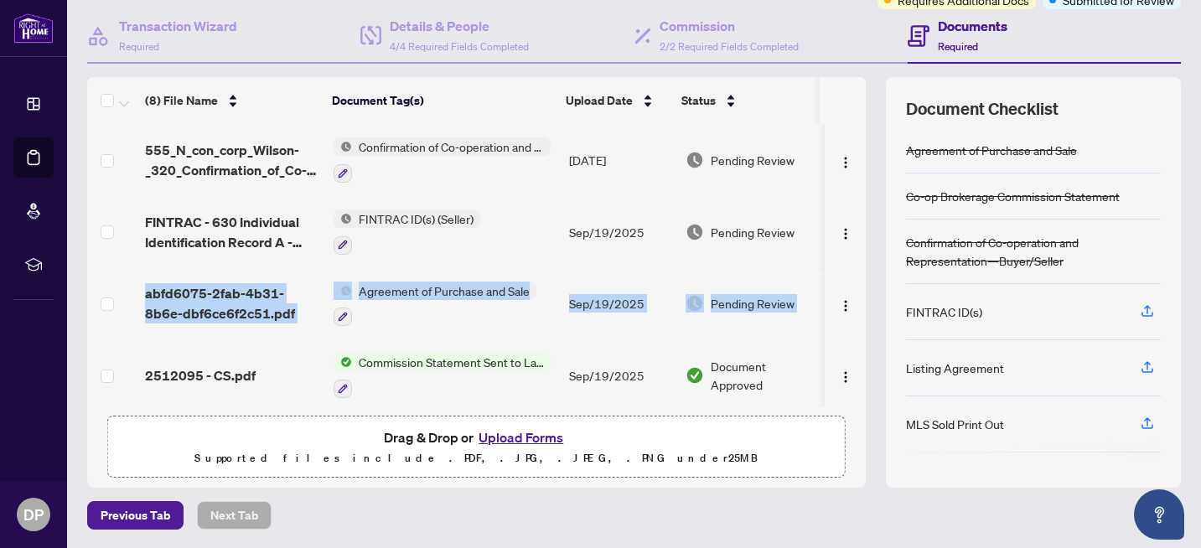
scroll to position [0, 1]
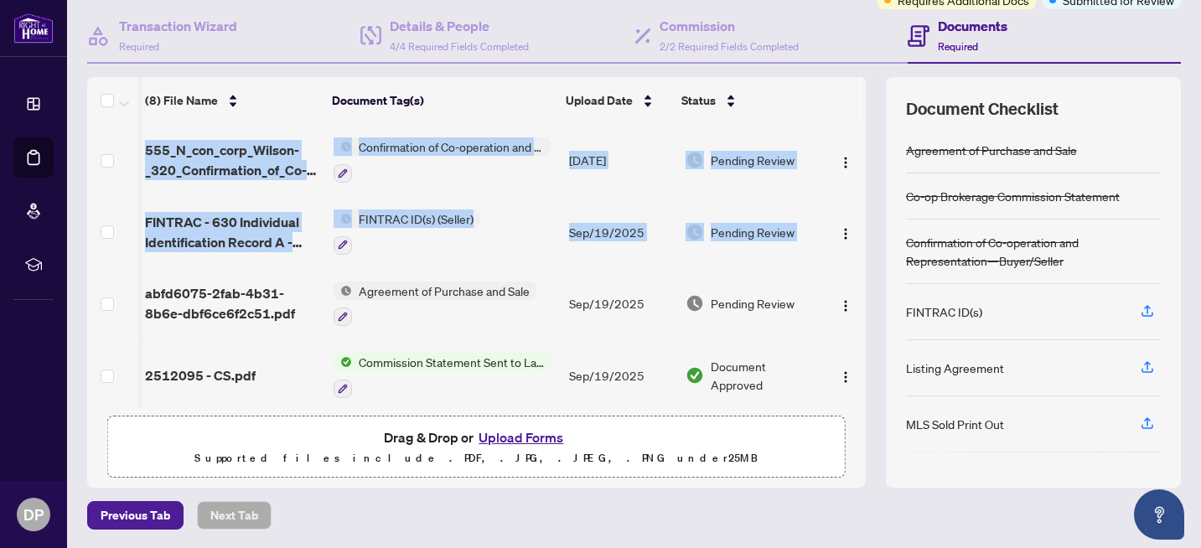
drag, startPoint x: 846, startPoint y: 250, endPoint x: 847, endPoint y: 291, distance: 41.1
click at [847, 291] on tbody "555_N_con_corp_Wilson-_320_Confirmation_of_Co-operation_and_Representation_-_Bu…" at bounding box center [476, 408] width 778 height 569
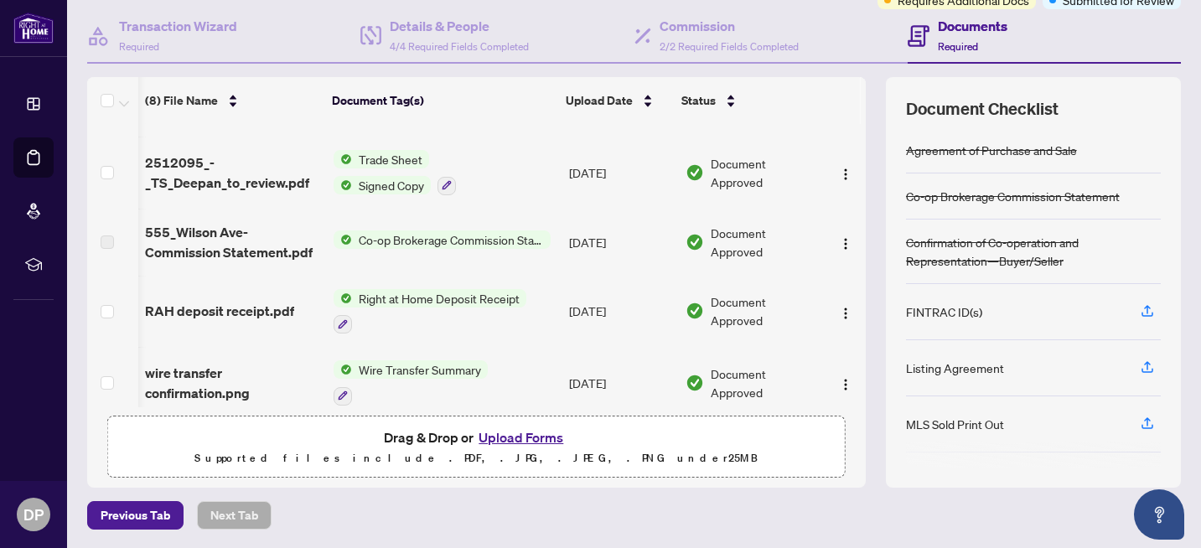
scroll to position [284, 1]
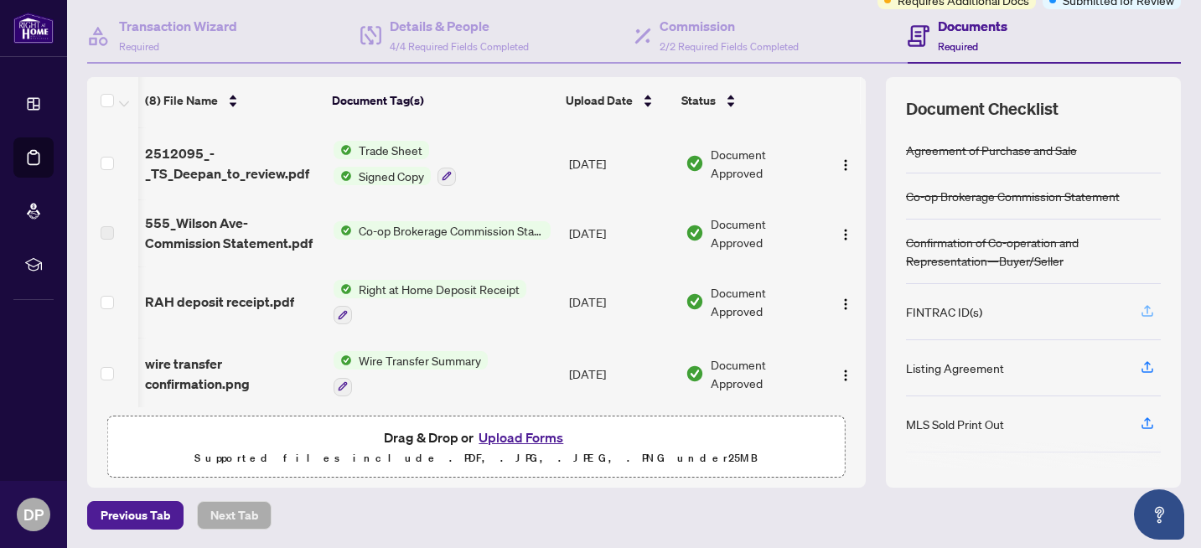
click at [1140, 306] on icon "button" at bounding box center [1147, 310] width 15 height 15
click at [1140, 363] on icon "button" at bounding box center [1147, 366] width 15 height 15
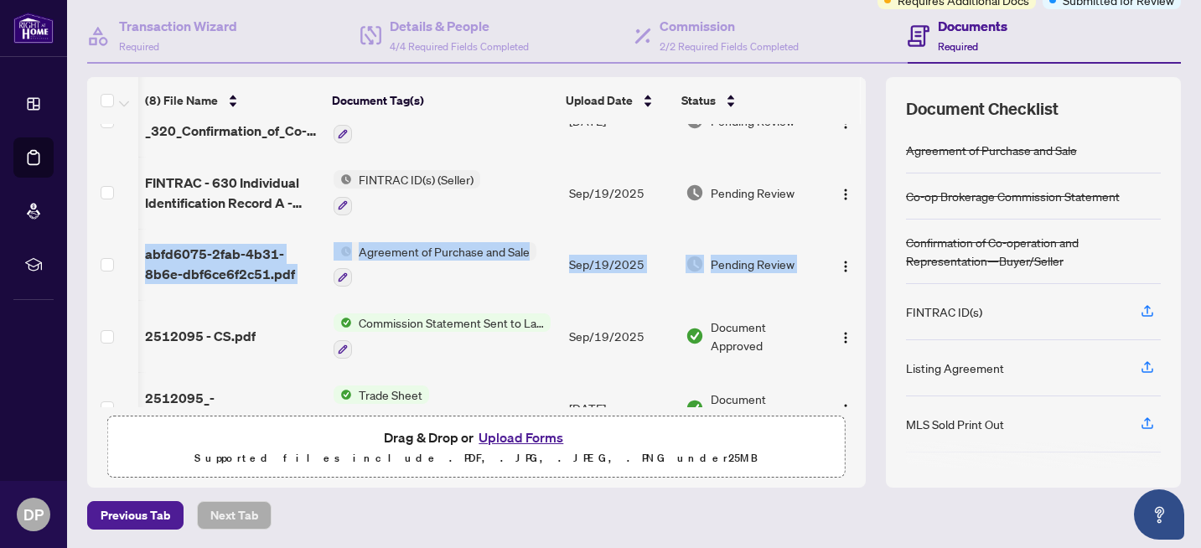
scroll to position [0, 1]
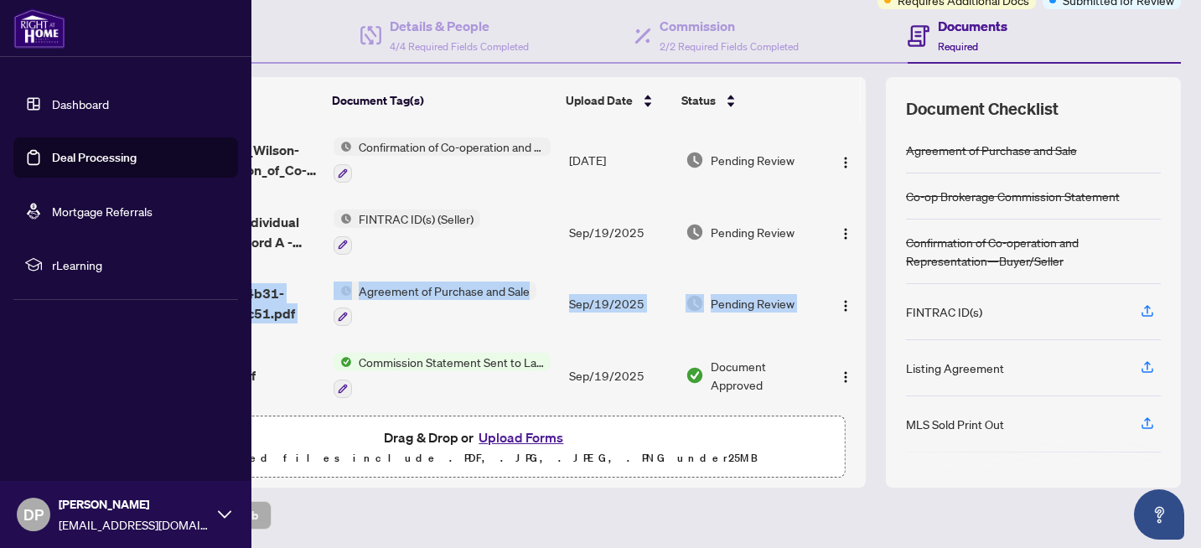
click at [82, 157] on link "Deal Processing" at bounding box center [94, 157] width 85 height 15
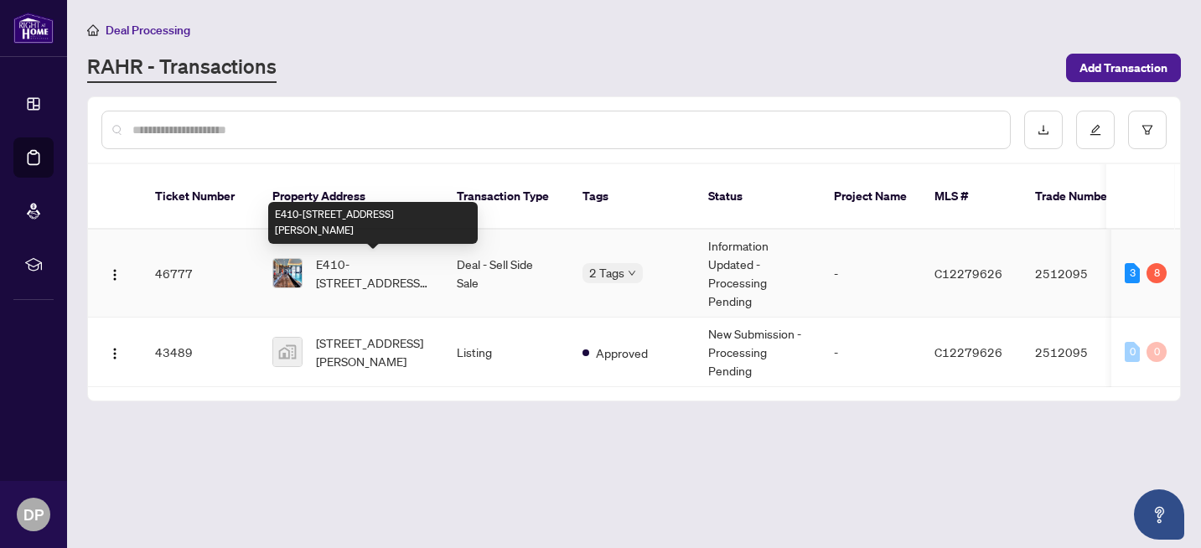
click at [354, 287] on span "E410-[STREET_ADDRESS][PERSON_NAME]" at bounding box center [373, 273] width 114 height 37
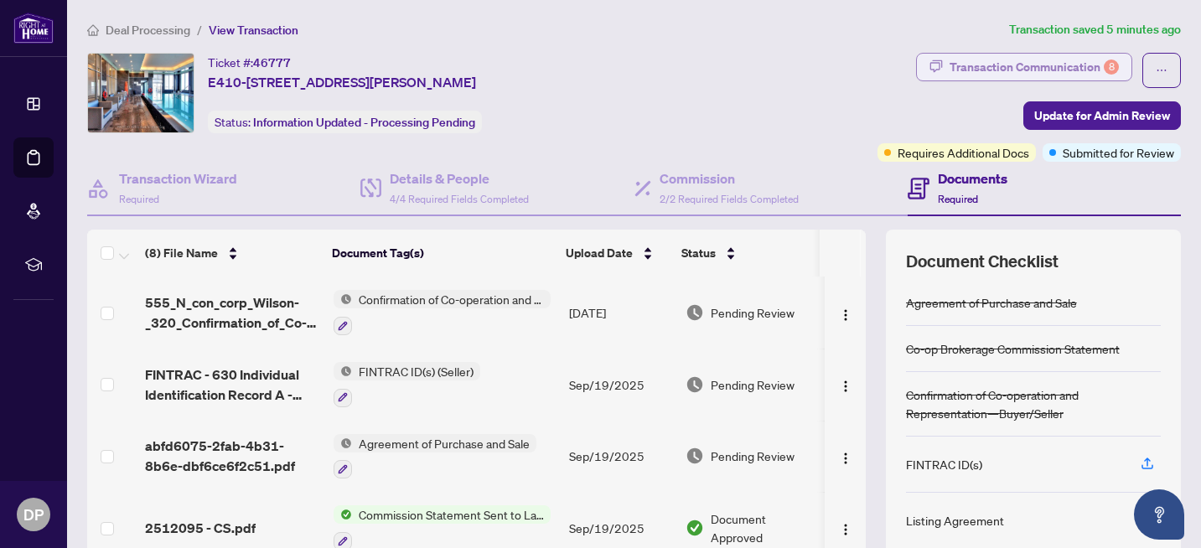
click at [1070, 62] on div "Transaction Communication 8" at bounding box center [1033, 67] width 169 height 27
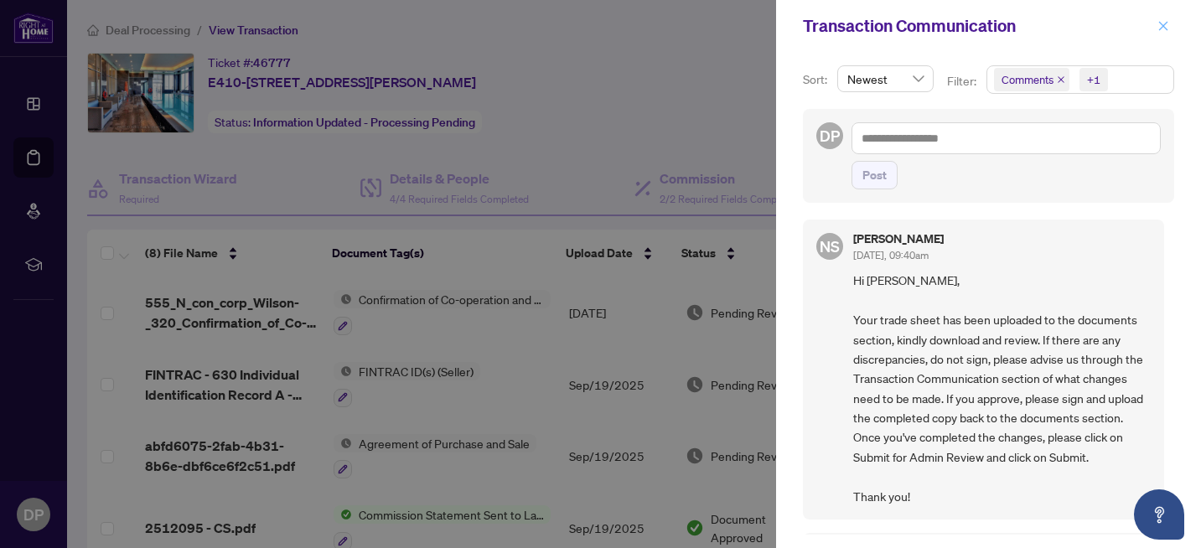
click at [1162, 30] on icon "close" at bounding box center [1163, 26] width 12 height 12
